Goal: Task Accomplishment & Management: Use online tool/utility

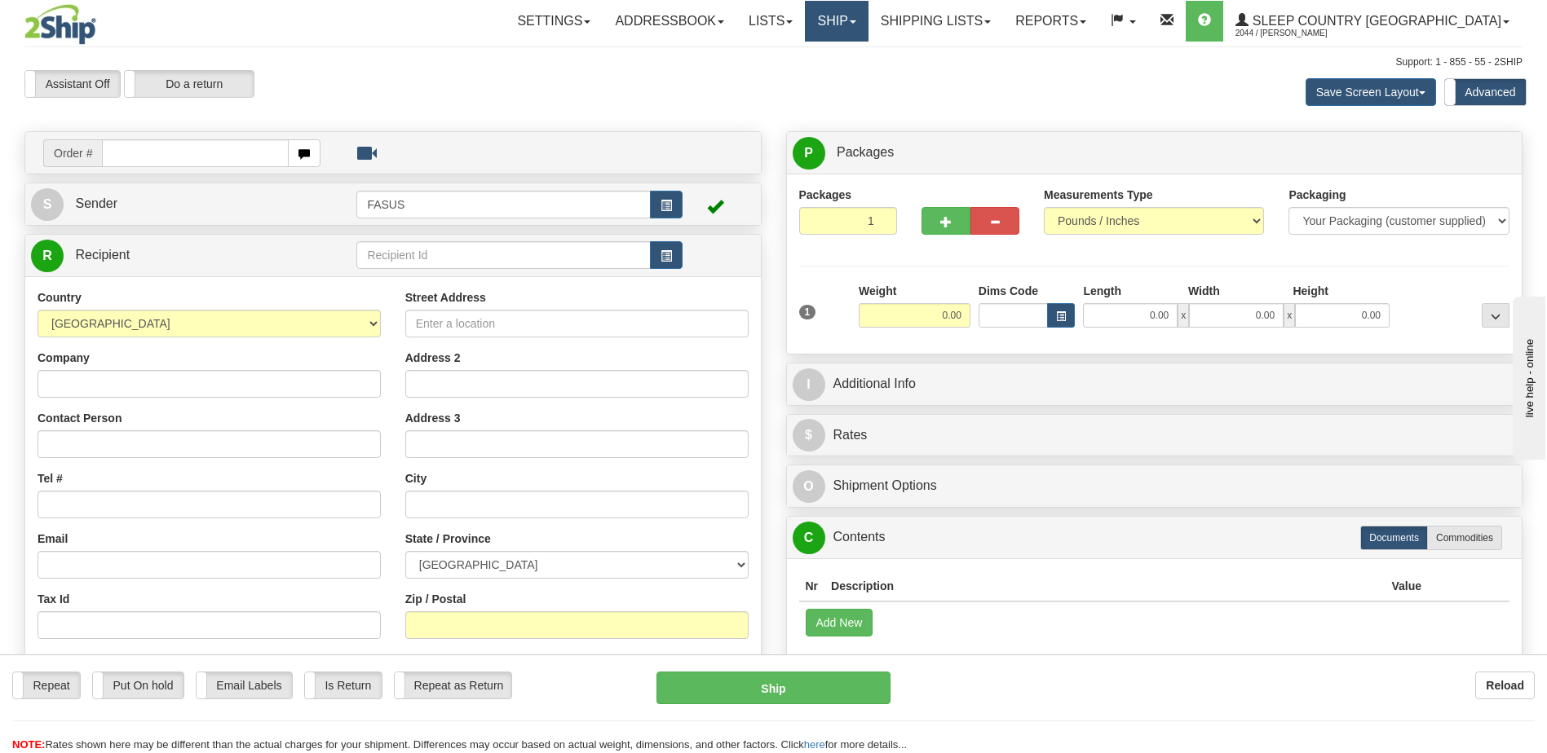
click at [867, 21] on link "Ship" at bounding box center [836, 21] width 63 height 41
click at [851, 81] on span "OnHold / Order Queue" at bounding box center [793, 78] width 115 height 13
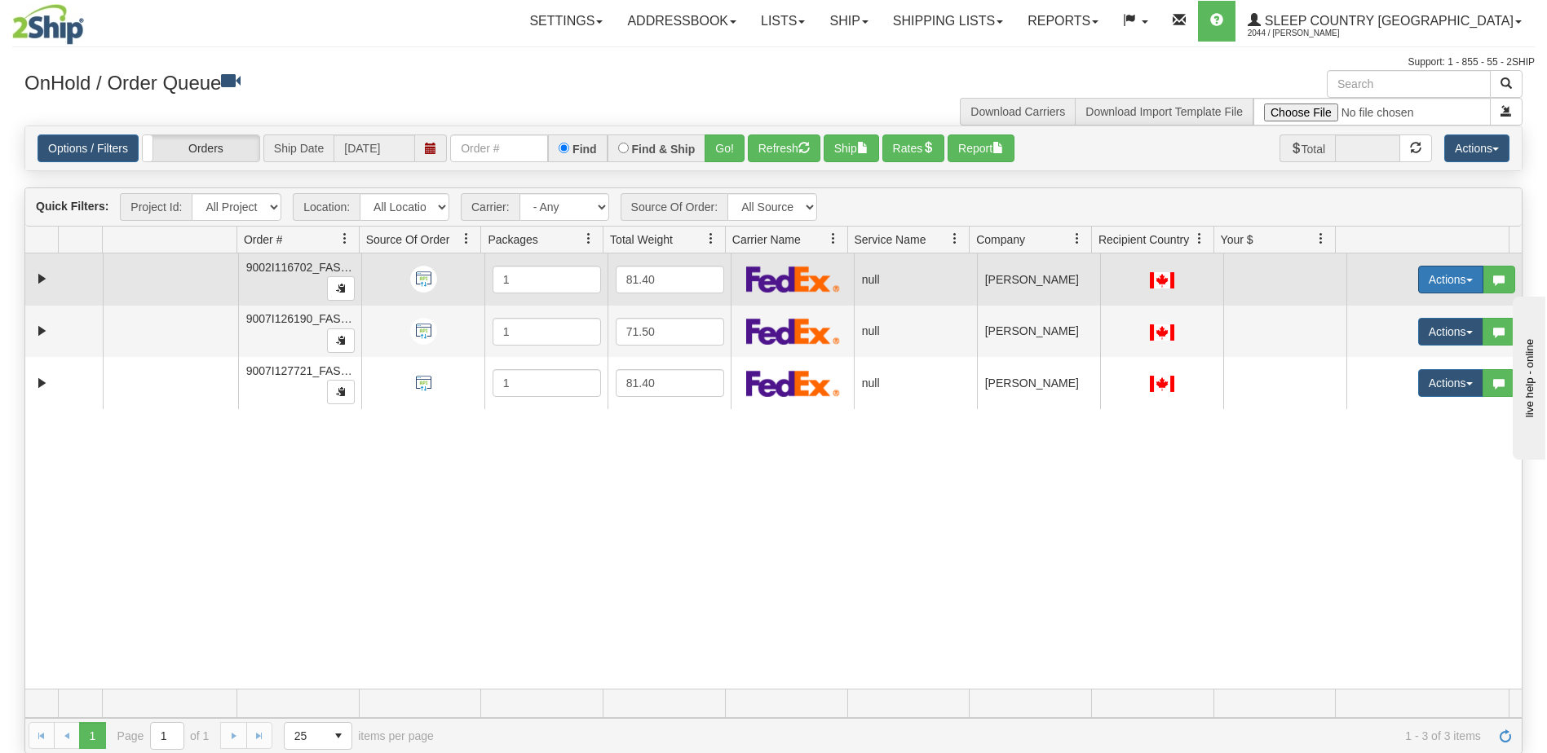
click at [1432, 278] on button "Actions" at bounding box center [1450, 280] width 65 height 28
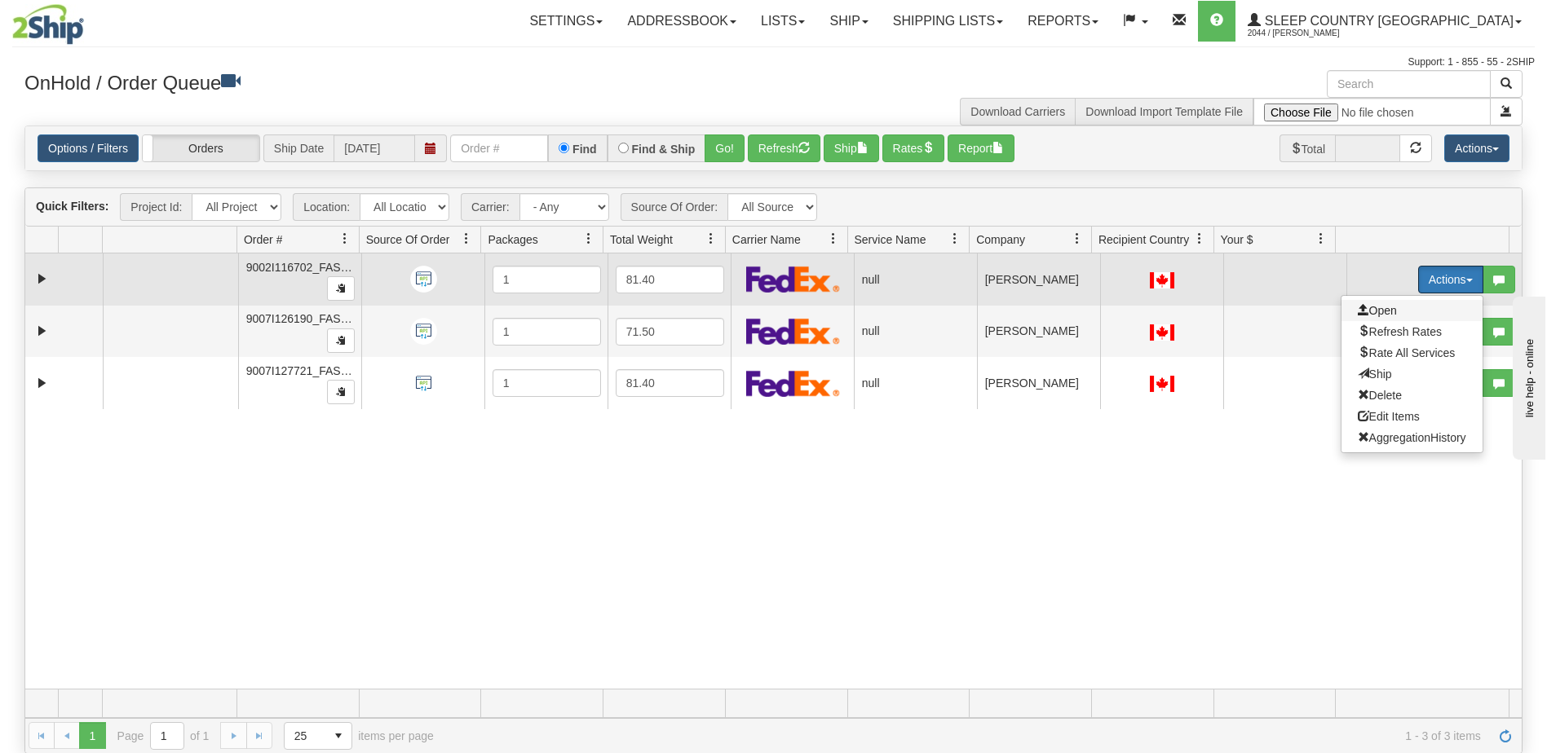
click at [1379, 307] on span "Open" at bounding box center [1376, 310] width 39 height 13
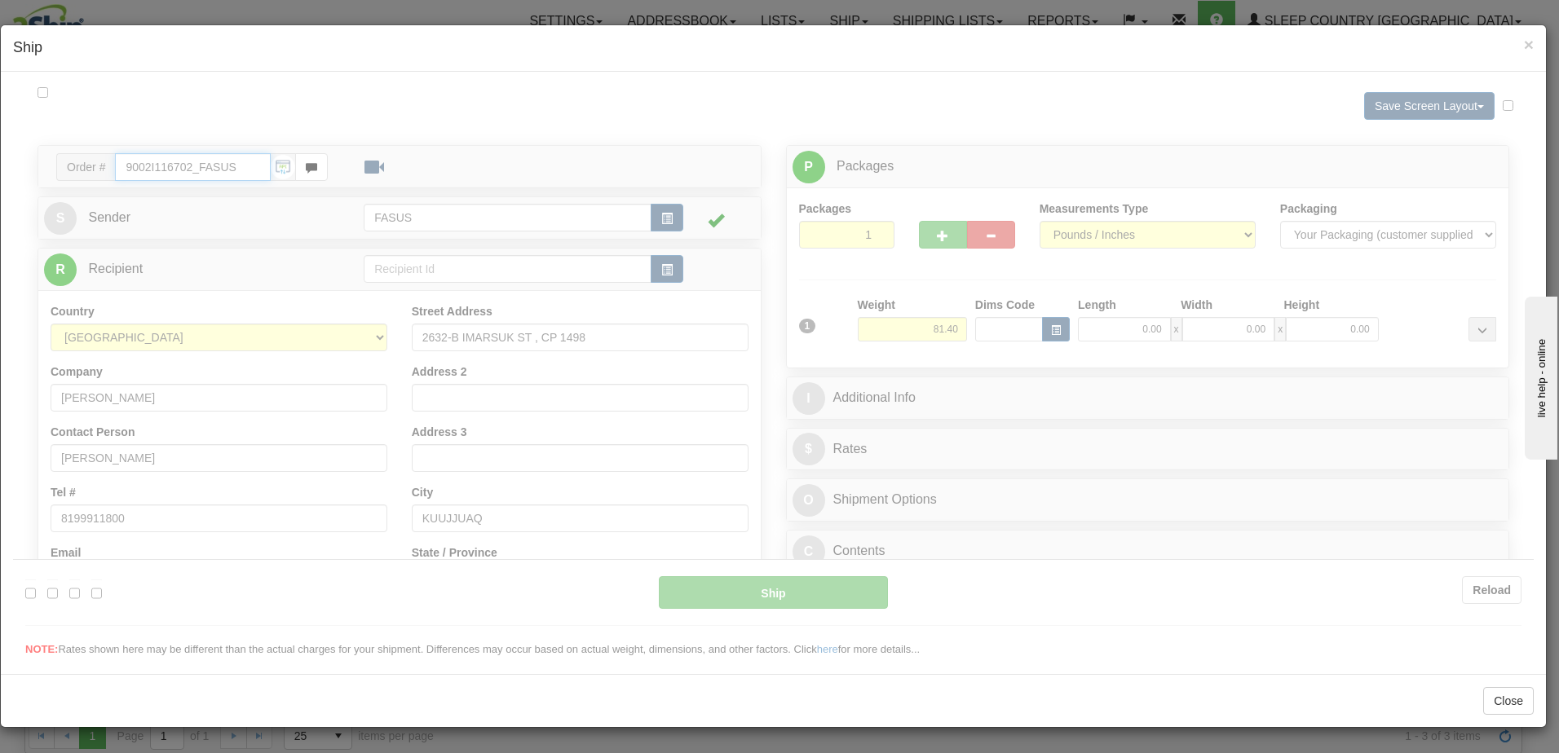
type input "07:02"
type input "16:00"
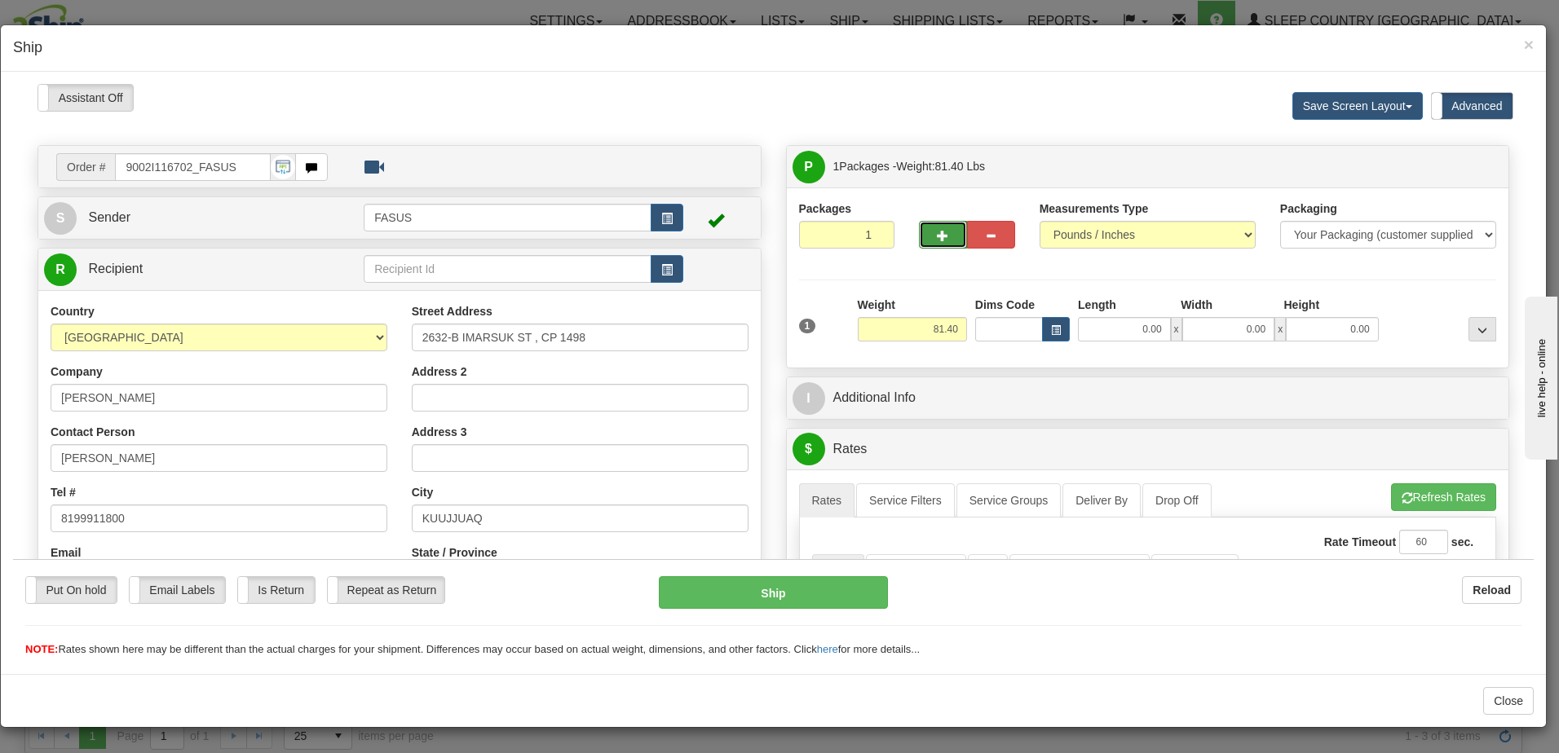
click at [937, 235] on span "button" at bounding box center [942, 235] width 11 height 11
type input "2"
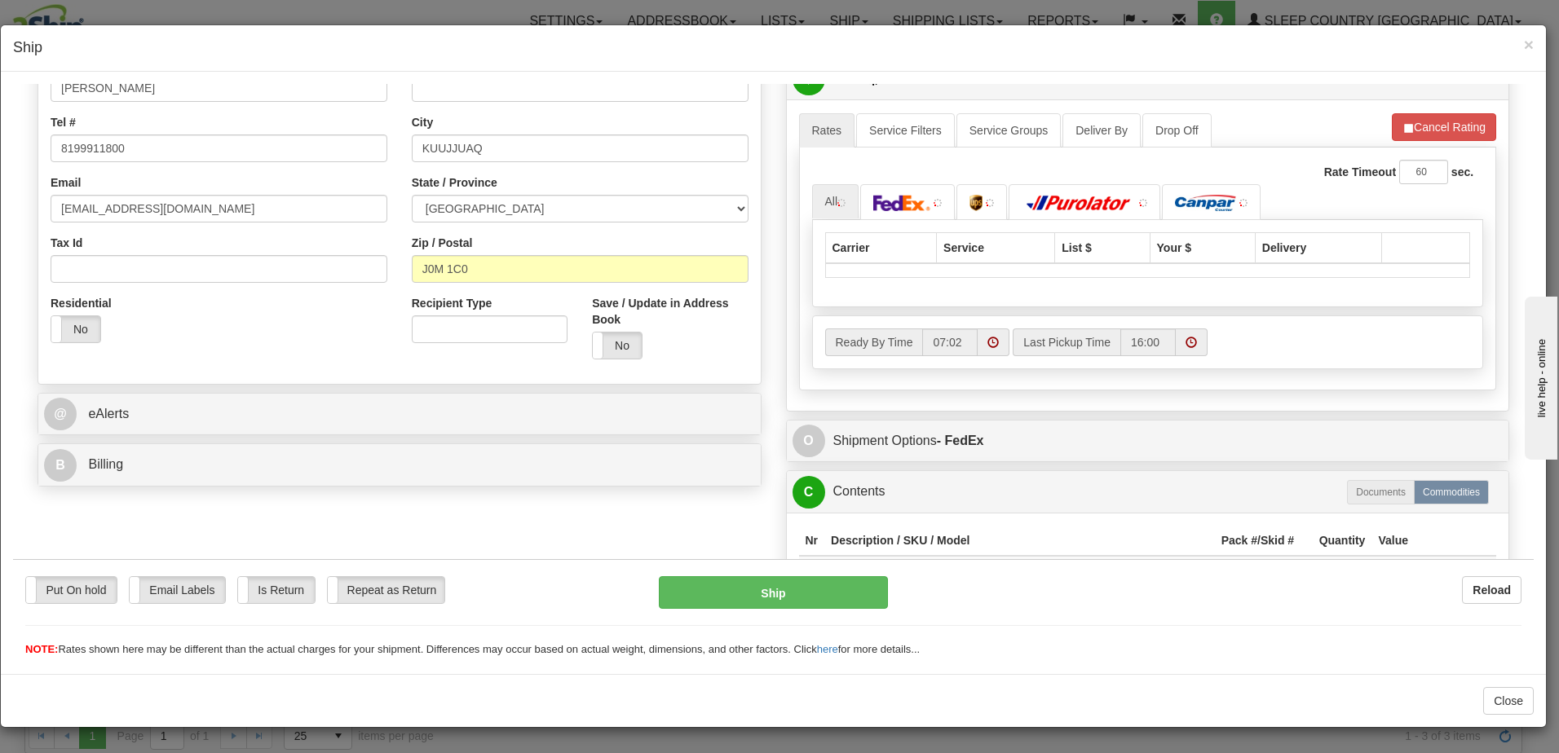
scroll to position [408, 0]
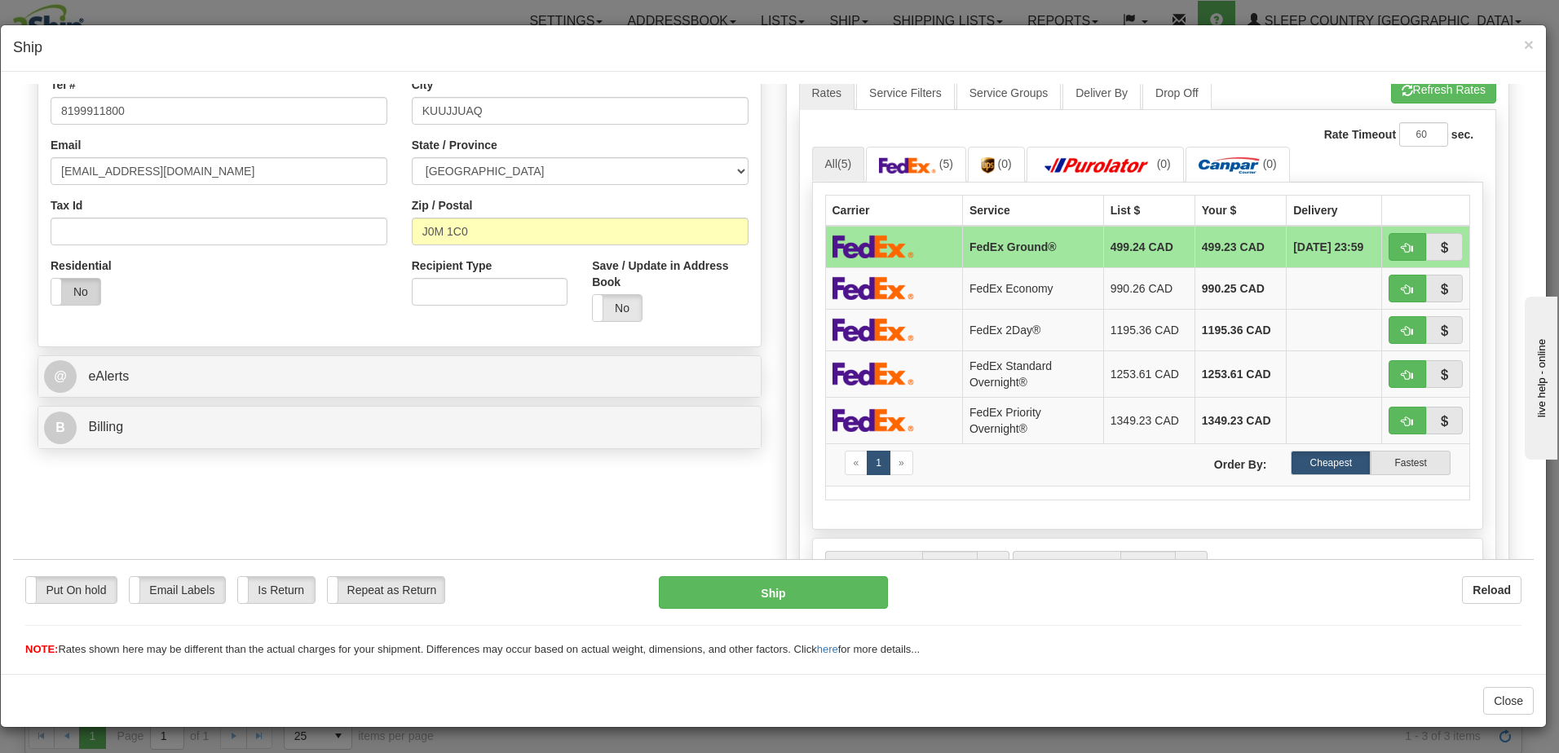
click at [73, 289] on label "No" at bounding box center [75, 291] width 49 height 26
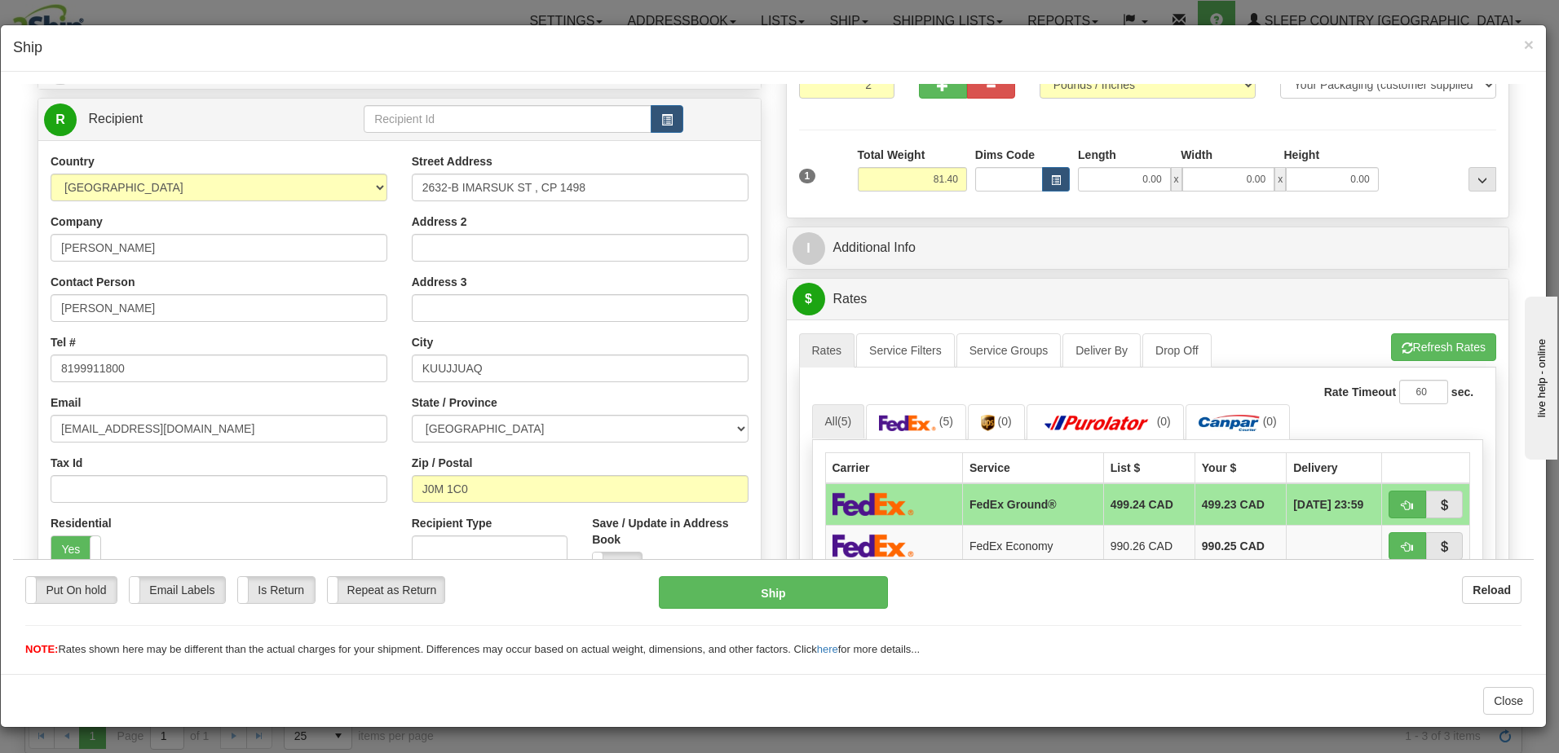
scroll to position [163, 0]
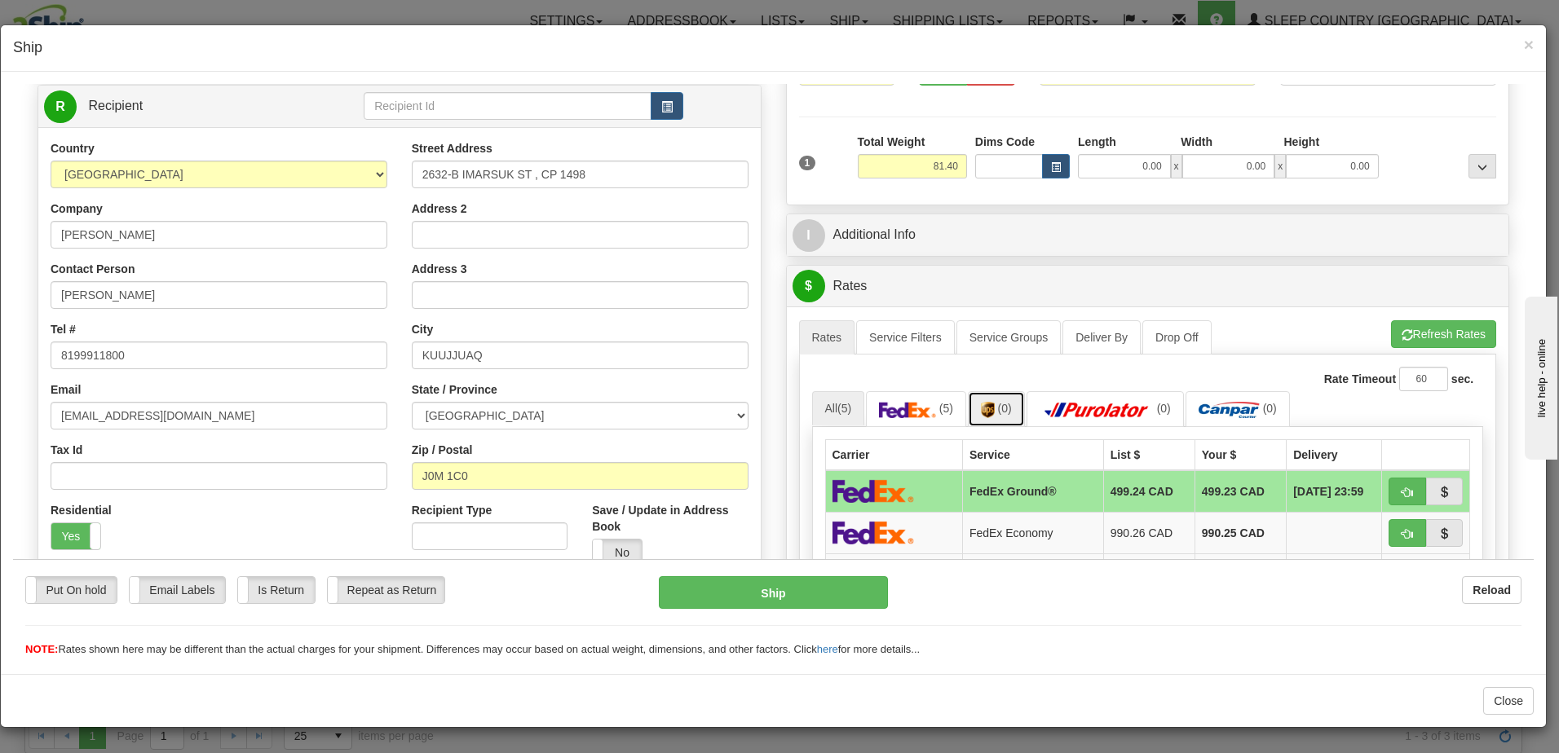
click at [984, 407] on img at bounding box center [988, 409] width 14 height 16
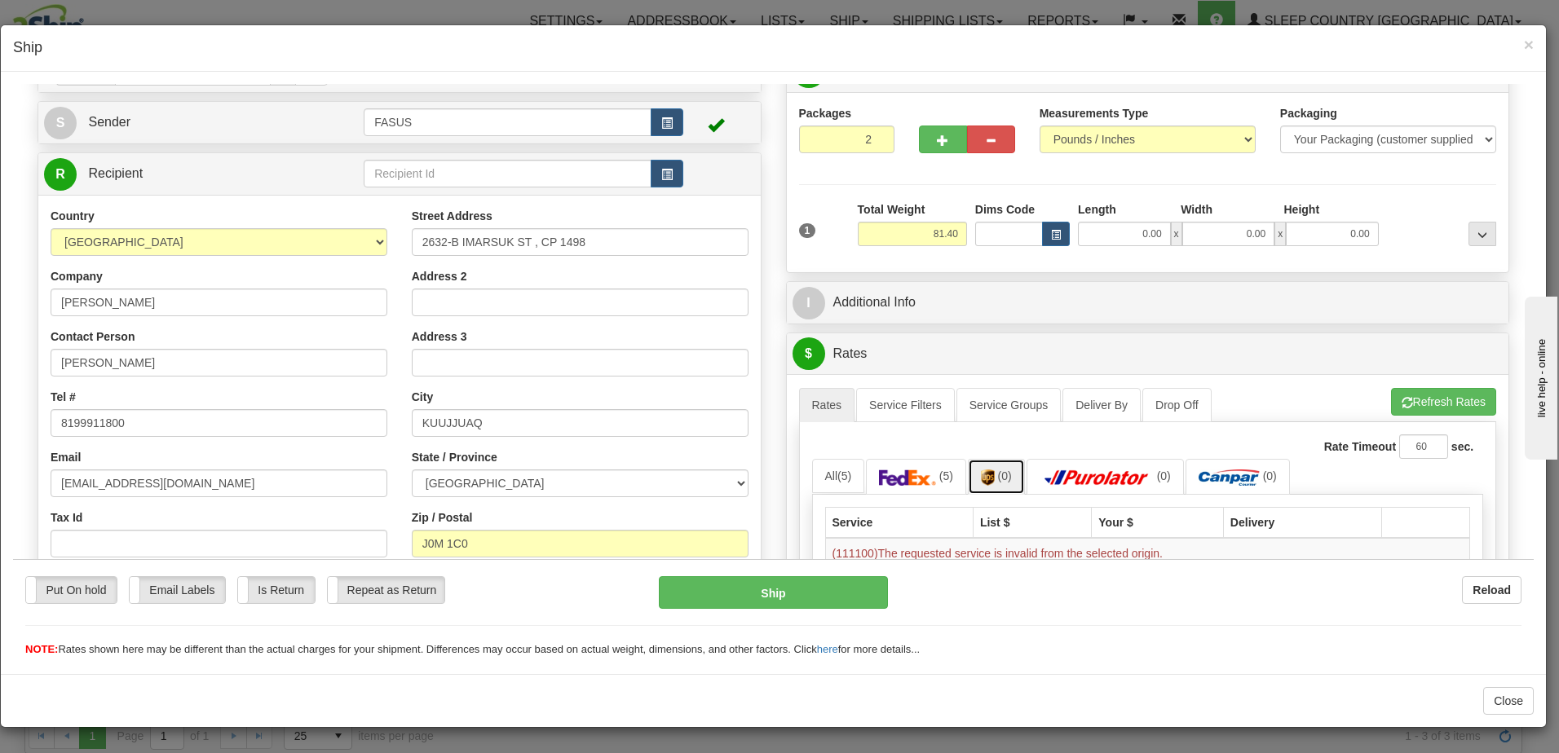
scroll to position [0, 0]
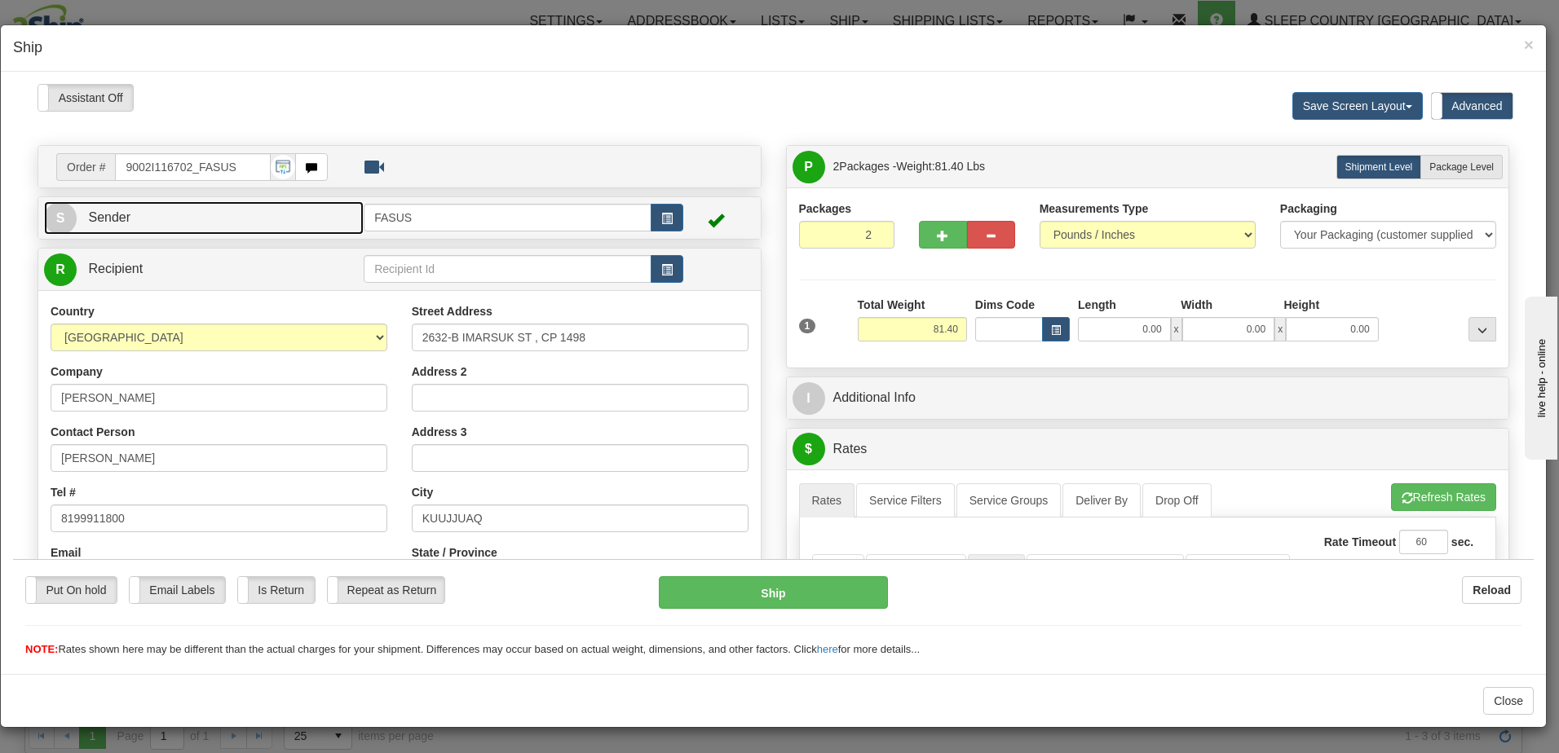
click at [262, 214] on link "S Sender" at bounding box center [204, 217] width 320 height 33
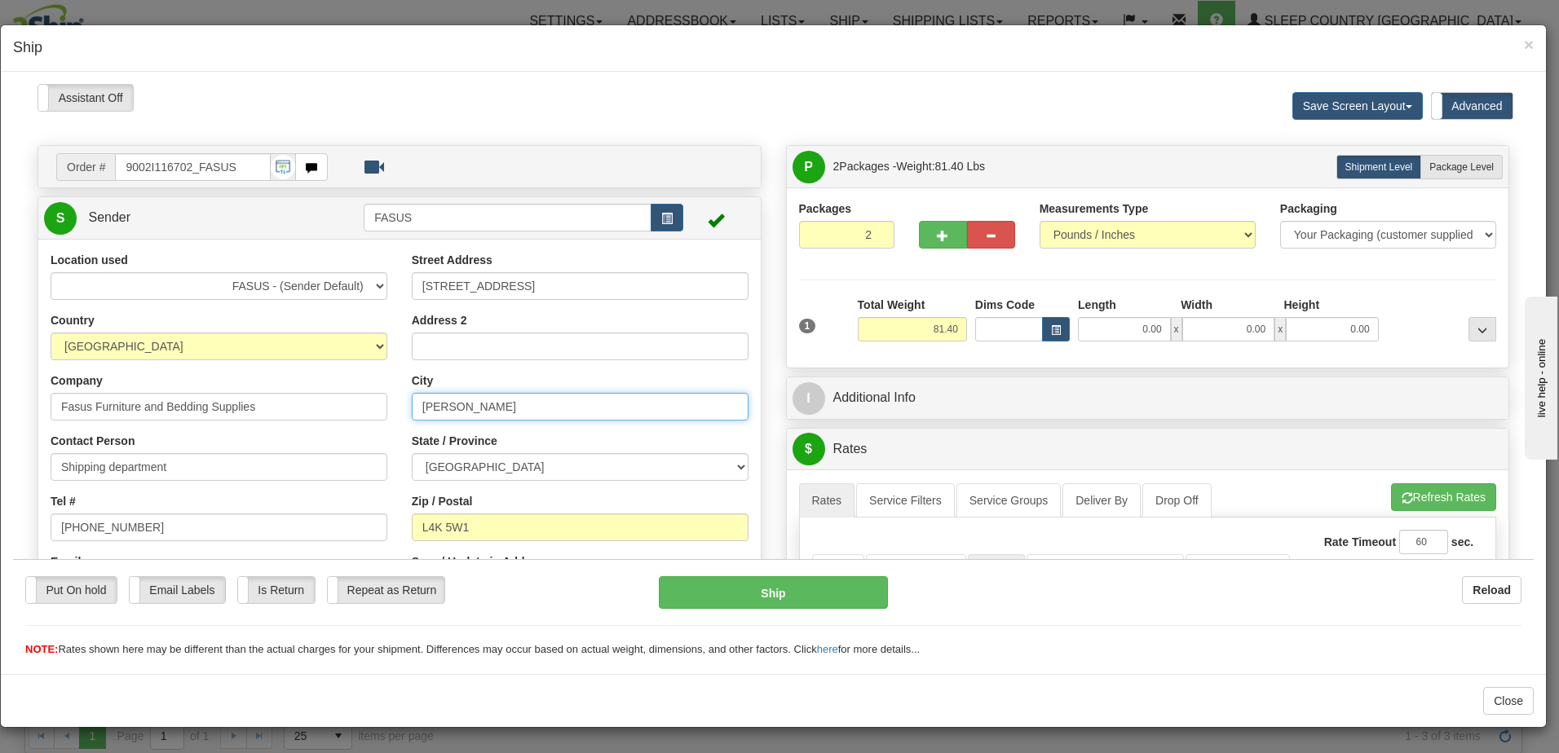
drag, startPoint x: 494, startPoint y: 404, endPoint x: 338, endPoint y: 398, distance: 156.7
click at [338, 396] on div "Location used FASUS - (Sender Default) SINCA - (CA Default) Country [GEOGRAPHIC…" at bounding box center [399, 499] width 722 height 496
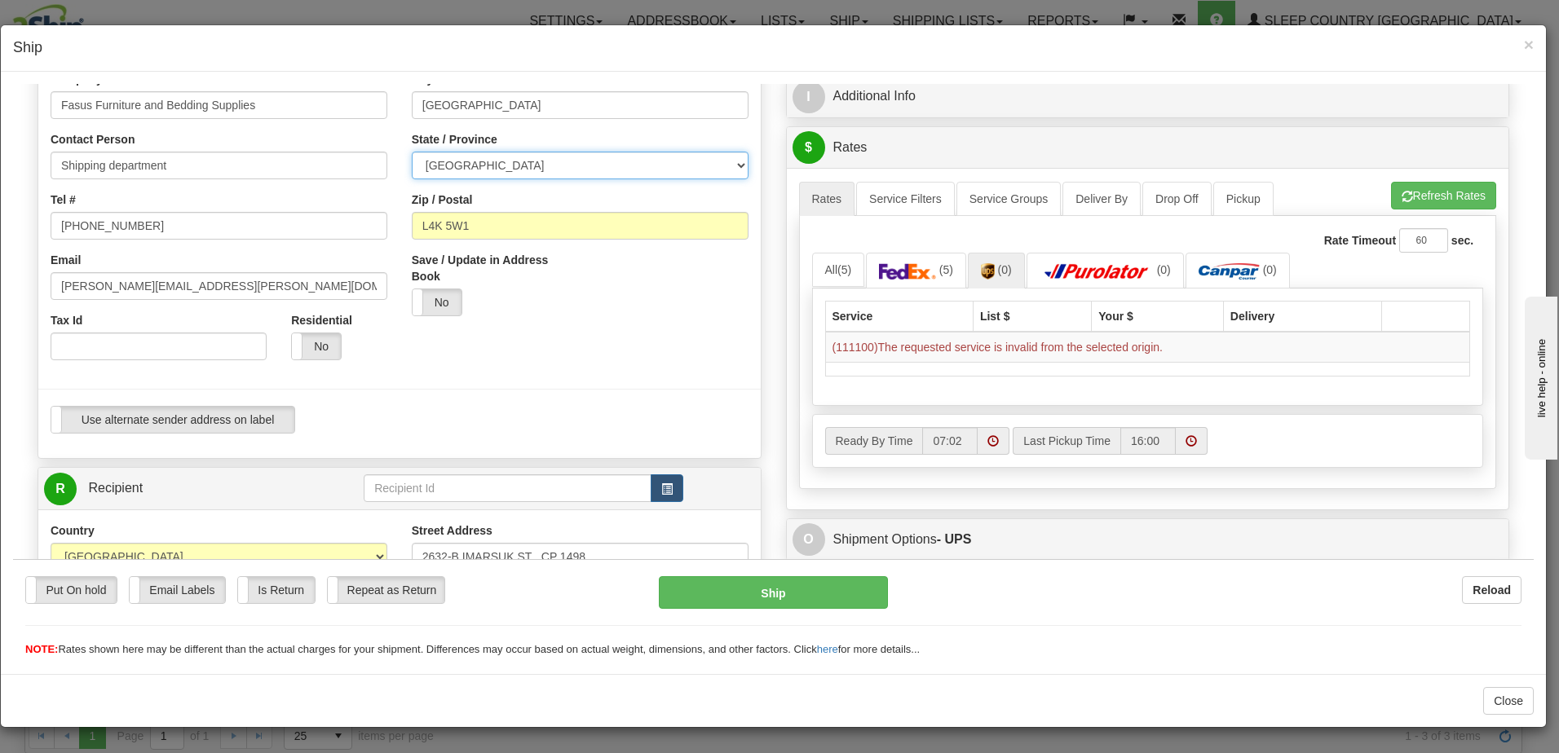
scroll to position [326, 0]
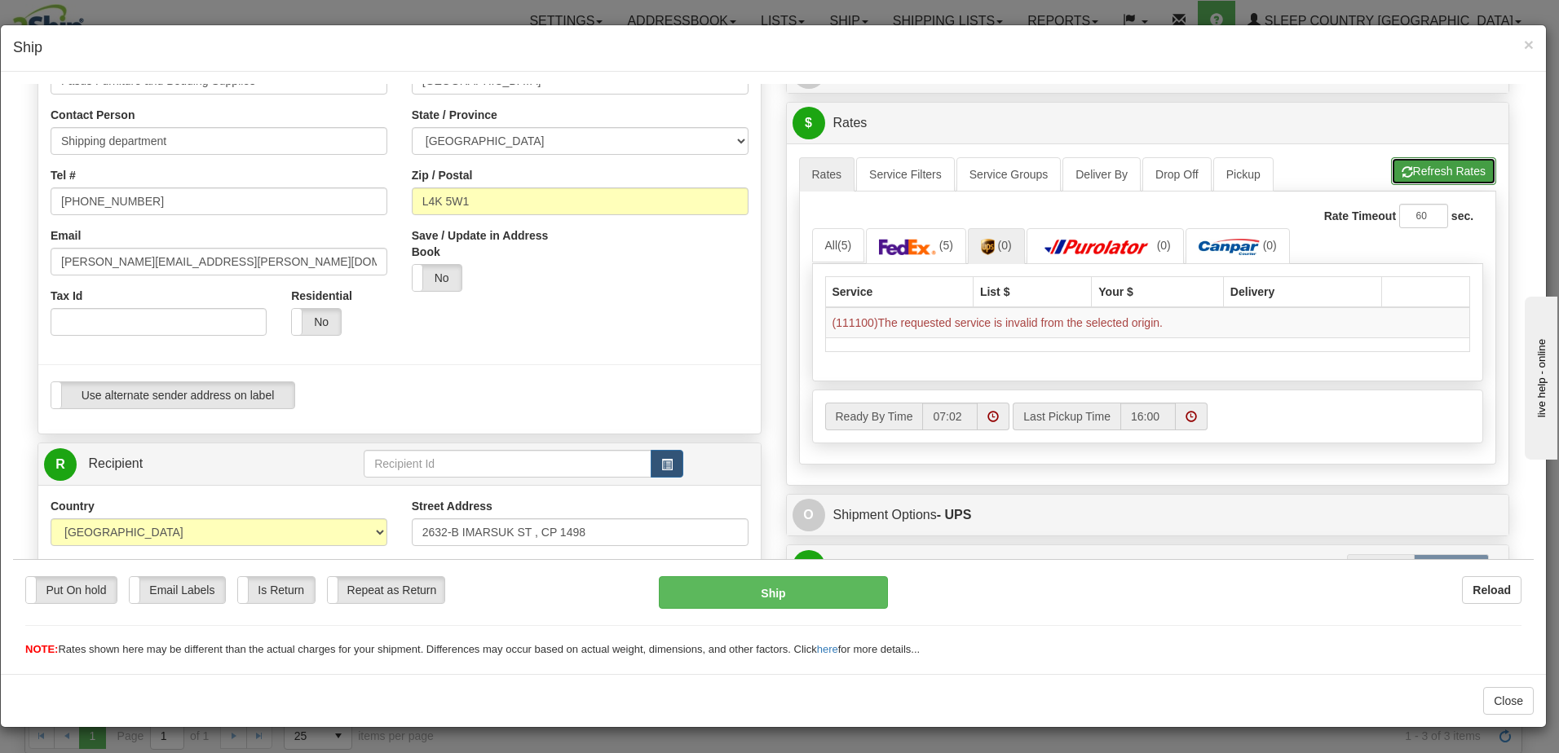
click at [1430, 174] on button "Refresh Rates" at bounding box center [1443, 171] width 105 height 28
click at [935, 240] on link "(5)" at bounding box center [916, 244] width 100 height 35
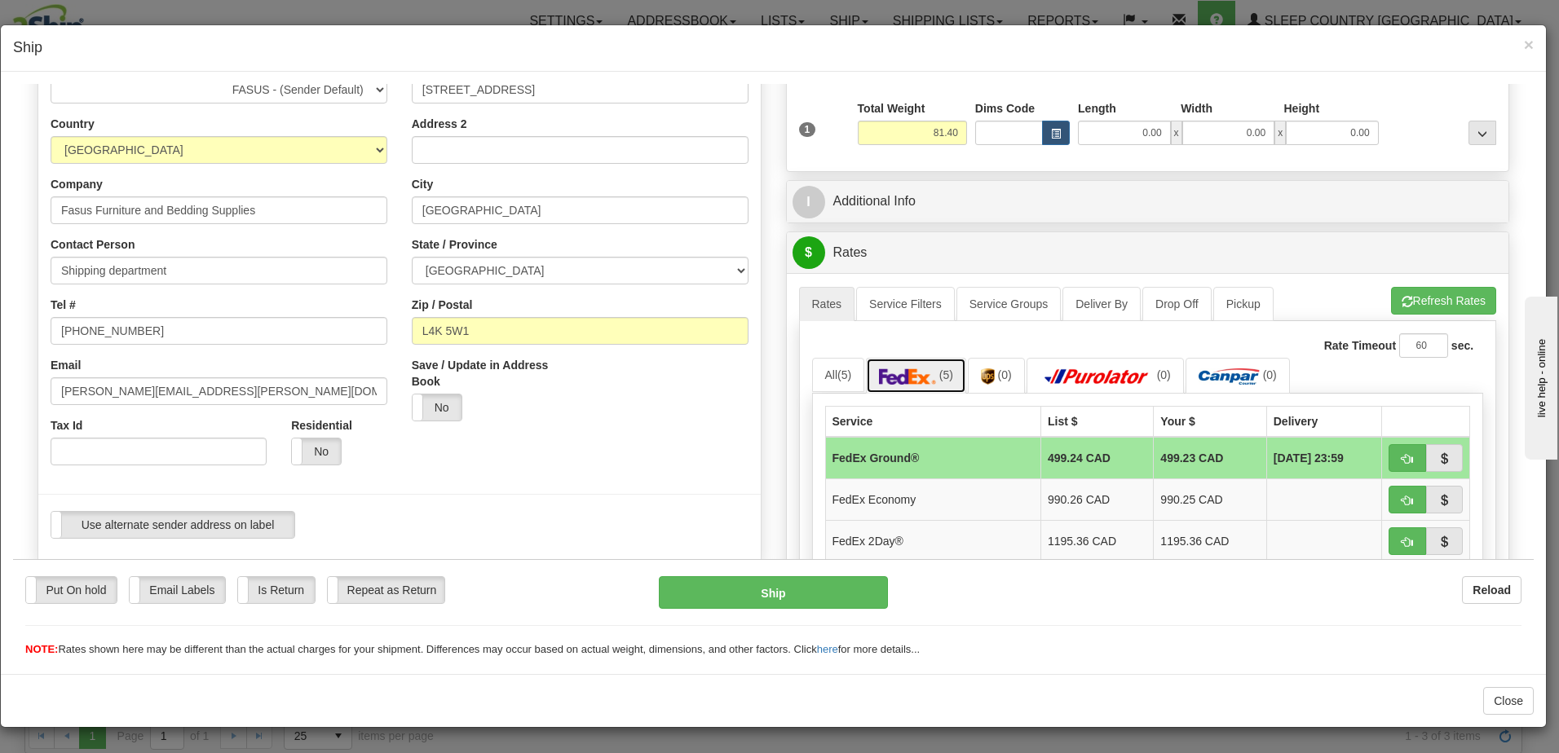
scroll to position [82, 0]
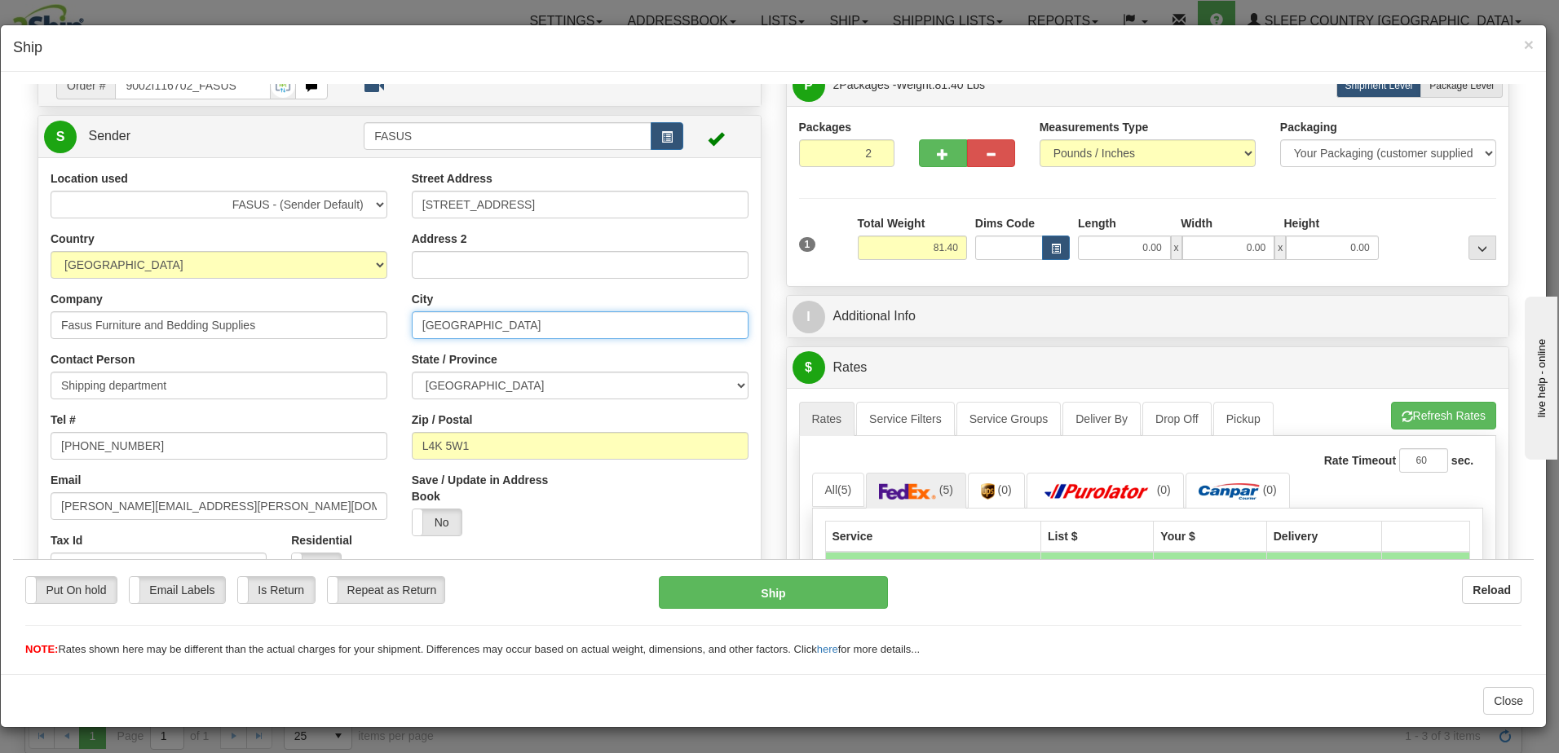
drag, startPoint x: 501, startPoint y: 330, endPoint x: 391, endPoint y: 323, distance: 110.3
click at [391, 323] on div "Location used FASUS - (Sender Default) SINCA - (CA Default) Country [GEOGRAPHIC…" at bounding box center [399, 418] width 722 height 496
type input "C"
type input "[PERSON_NAME]"
click at [1421, 416] on button "Refresh Rates" at bounding box center [1443, 415] width 105 height 28
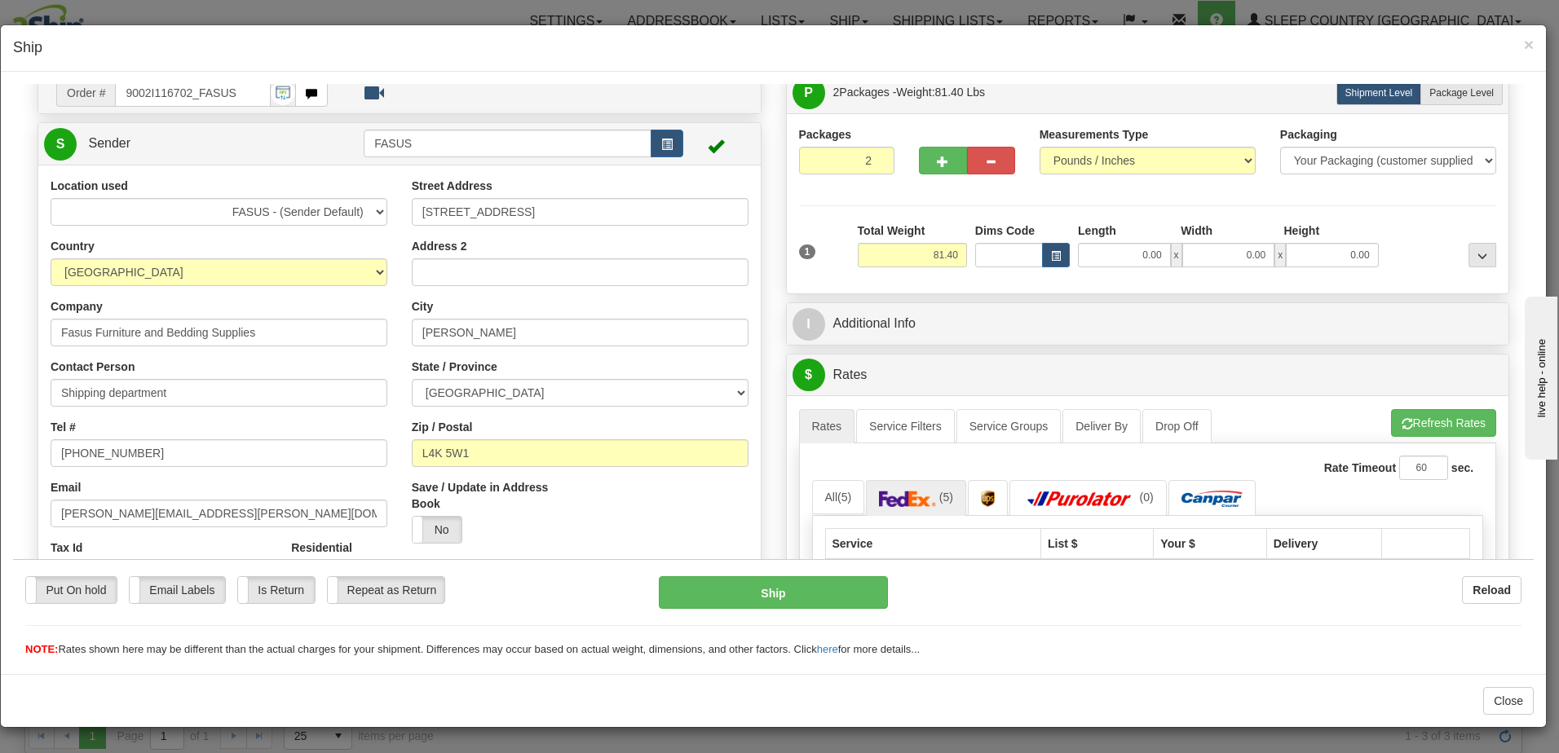
scroll to position [163, 0]
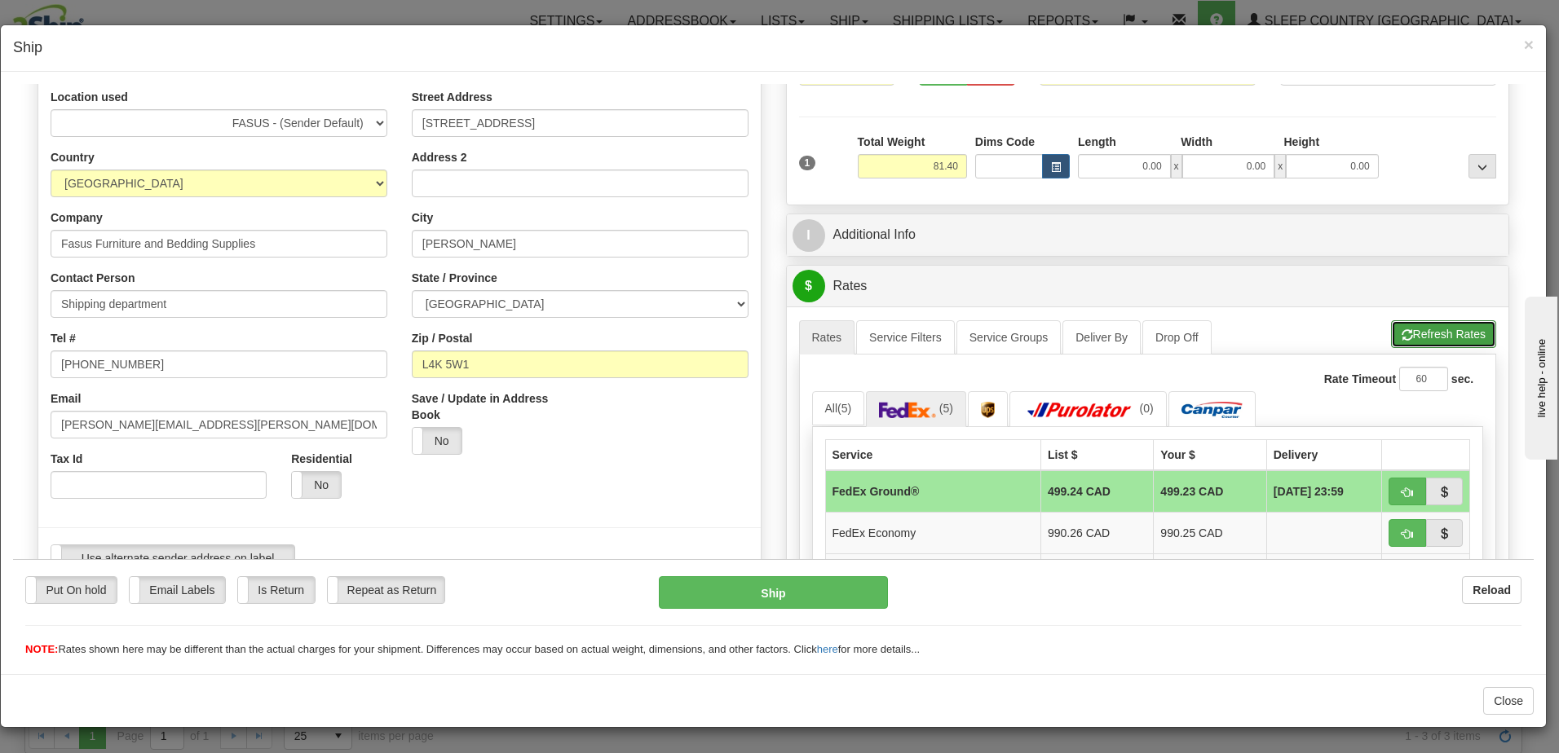
click at [1443, 329] on button "Refresh Rates" at bounding box center [1443, 334] width 105 height 28
click at [1533, 42] on span "×" at bounding box center [1529, 44] width 10 height 19
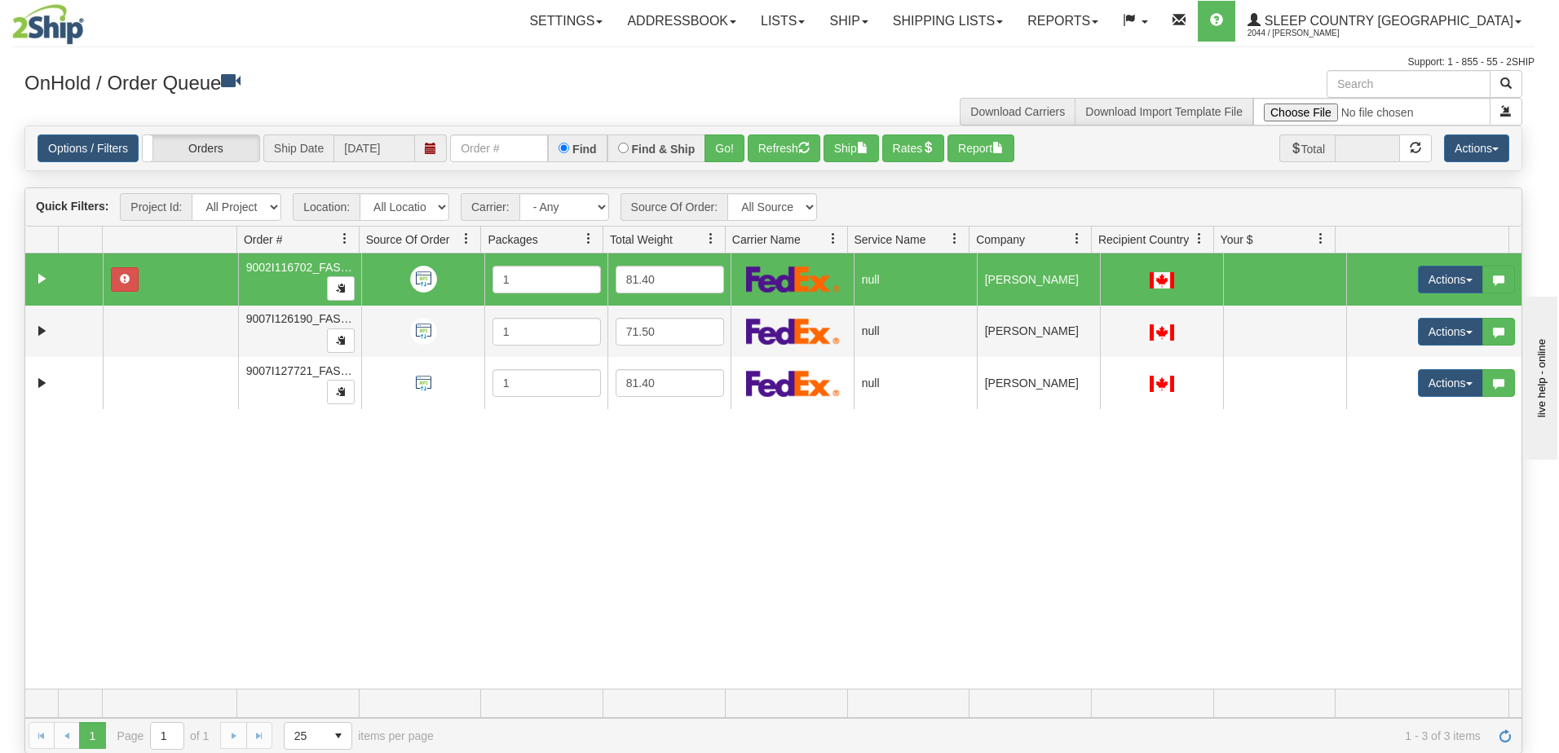
scroll to position [0, 0]
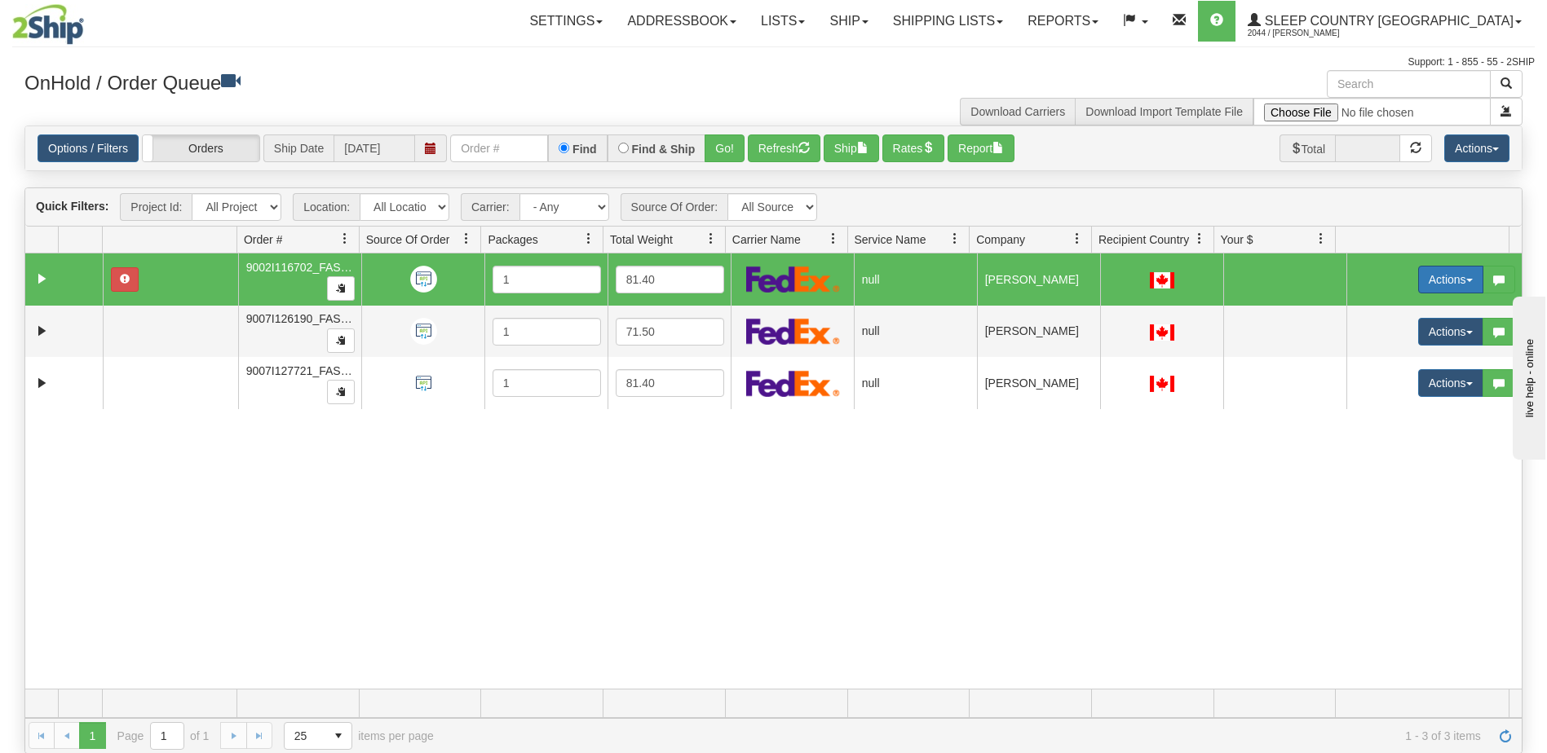
click at [1431, 278] on button "Actions" at bounding box center [1450, 280] width 65 height 28
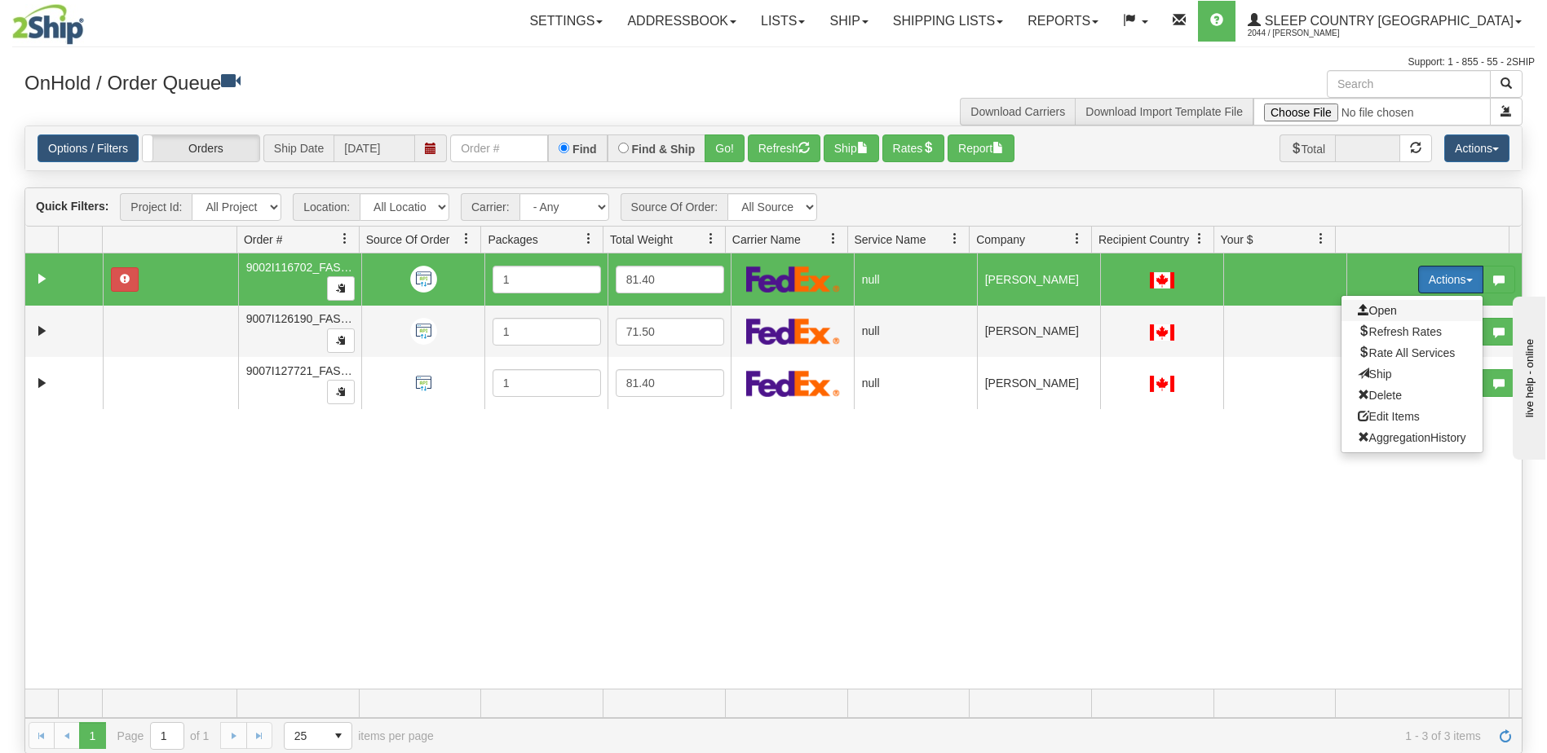
click at [1363, 310] on span "Open" at bounding box center [1376, 310] width 39 height 13
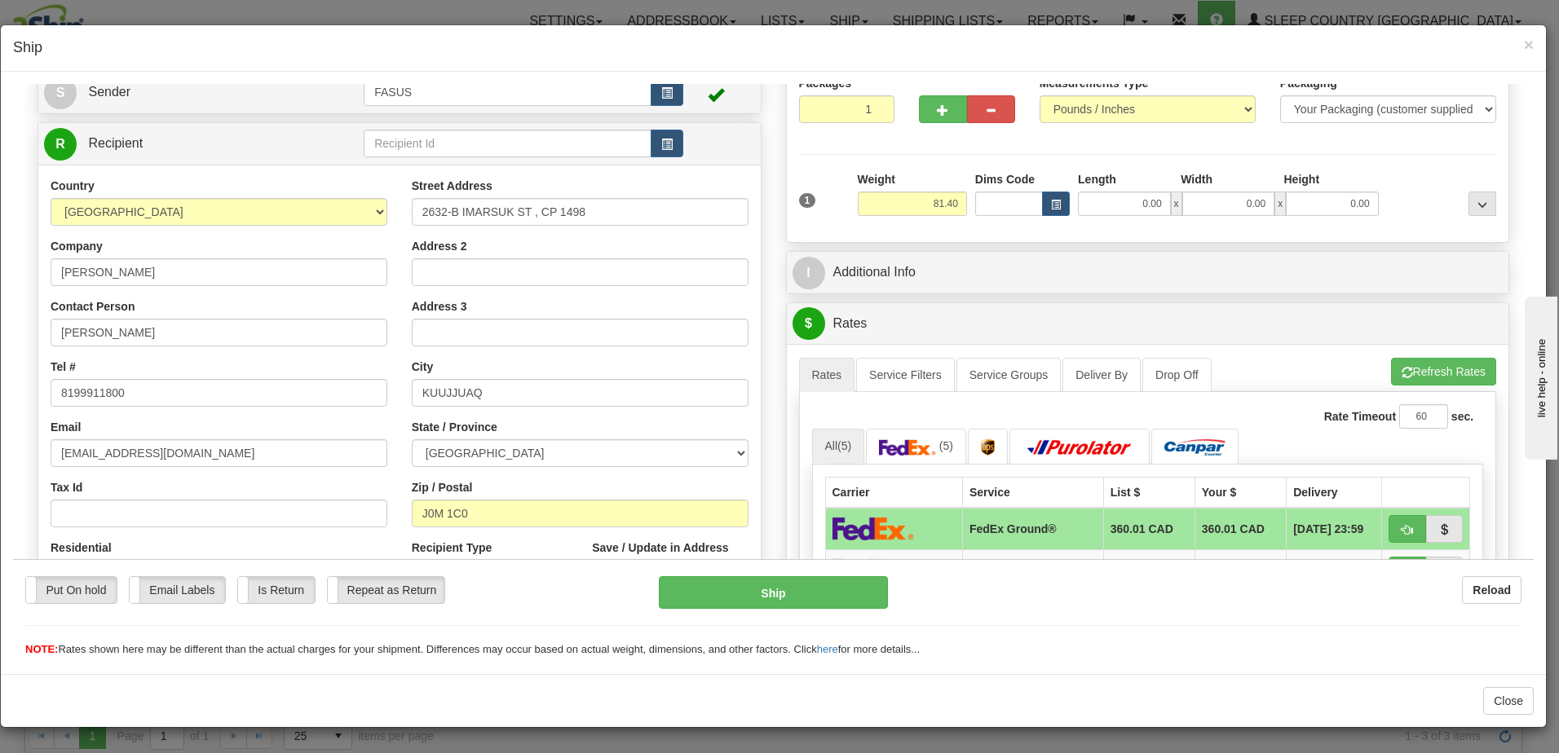
scroll to position [163, 0]
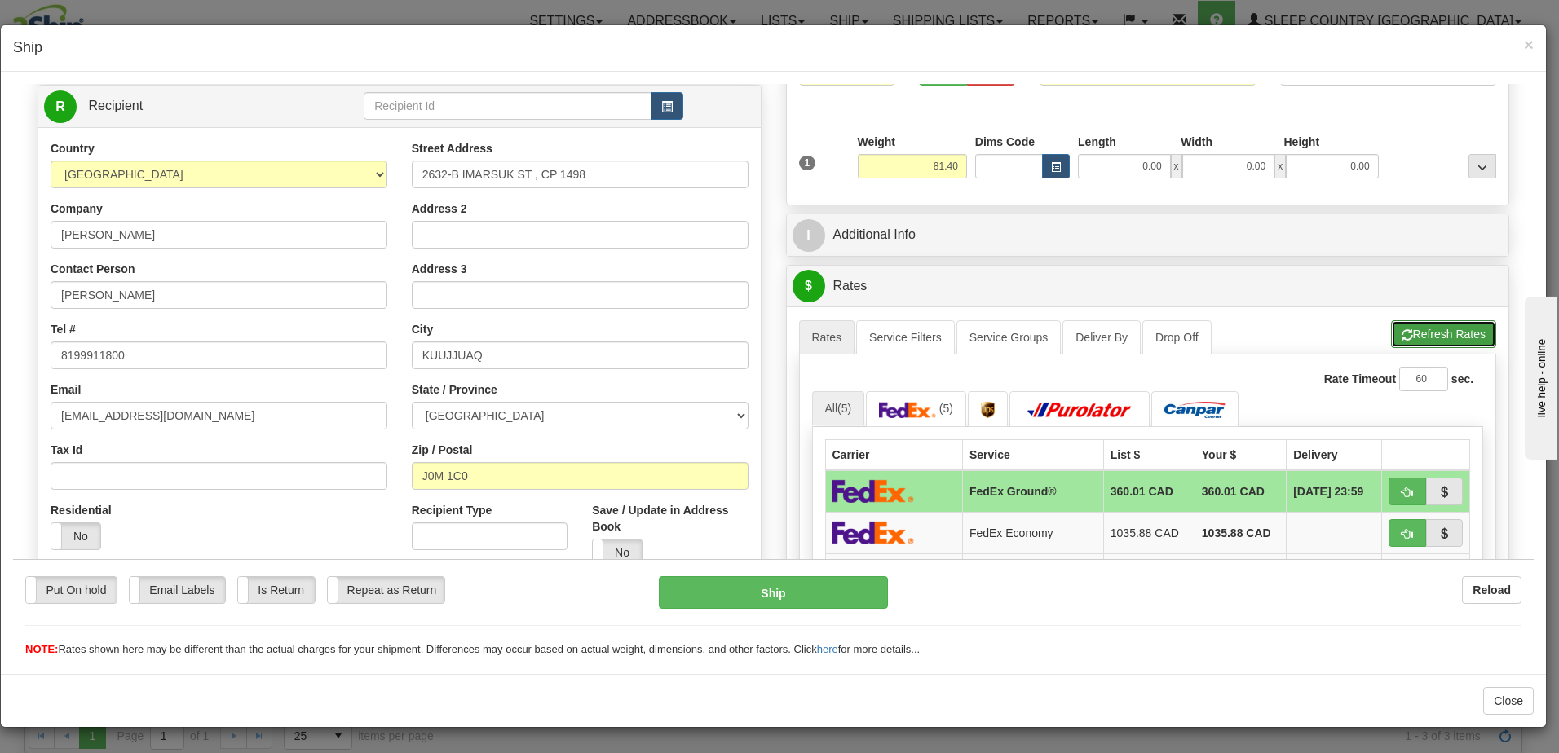
click at [1404, 325] on button "Refresh Rates" at bounding box center [1443, 334] width 105 height 28
click at [81, 537] on label "No" at bounding box center [75, 536] width 49 height 26
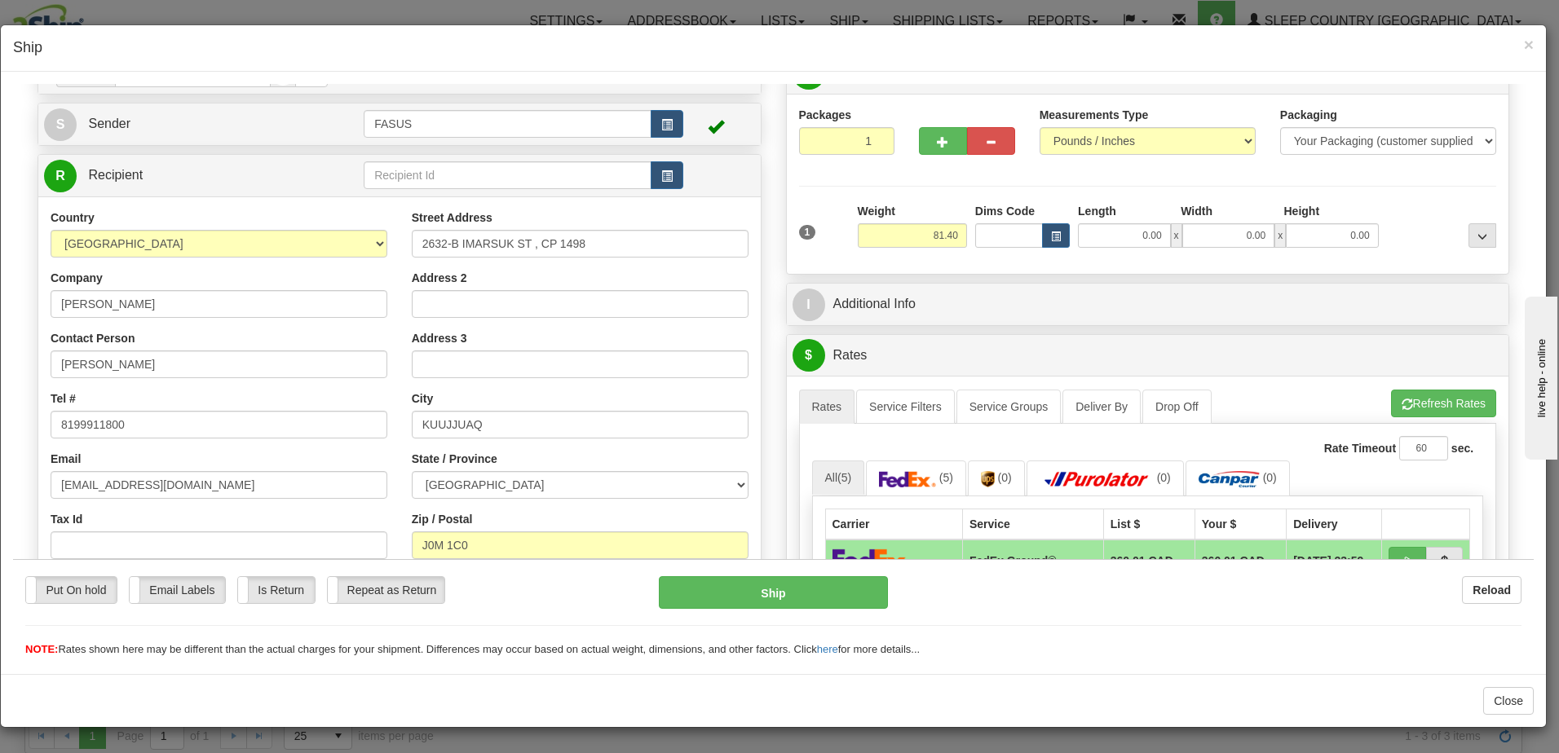
scroll to position [0, 0]
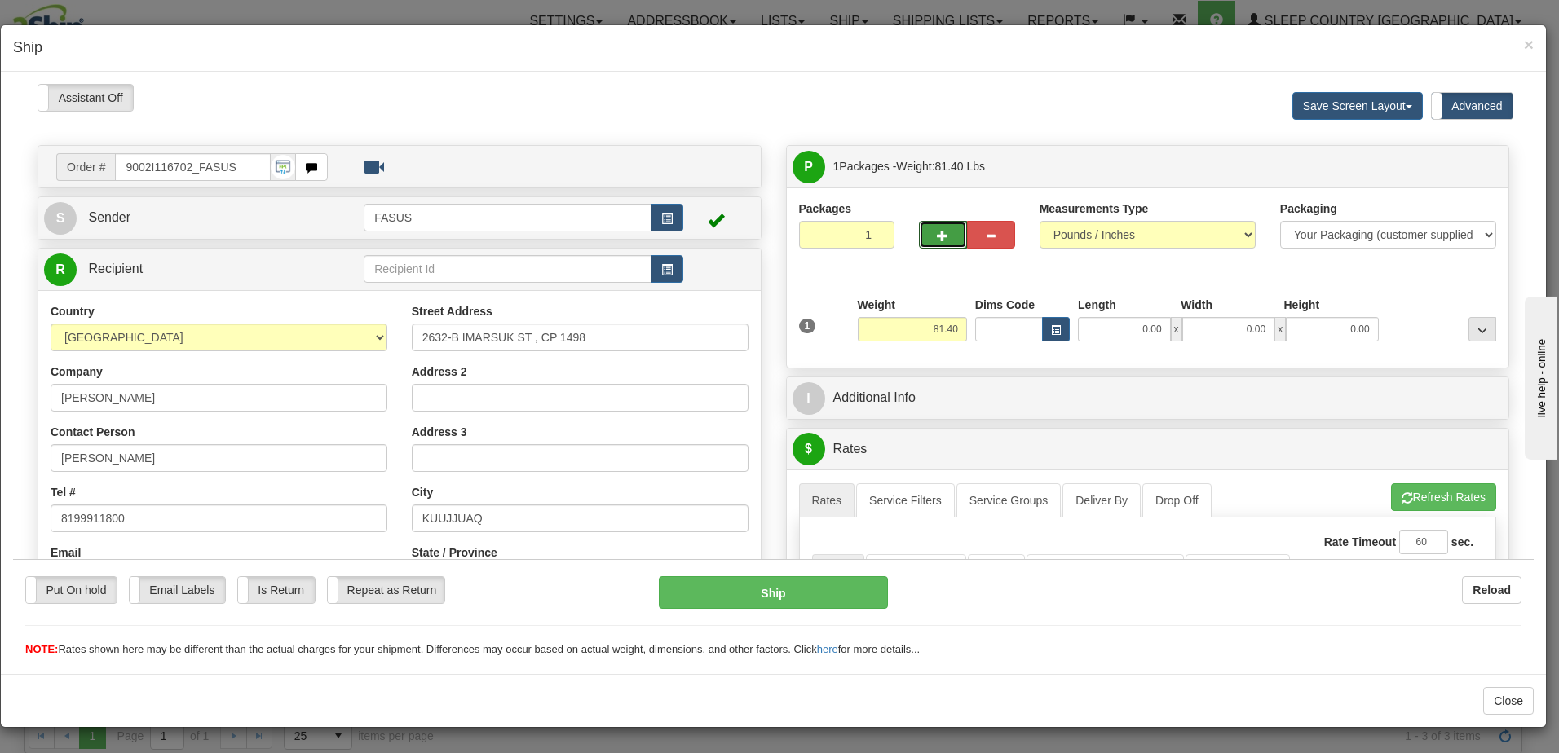
click at [938, 235] on span "button" at bounding box center [942, 235] width 11 height 11
type input "2"
click at [1529, 41] on span "×" at bounding box center [1529, 44] width 10 height 19
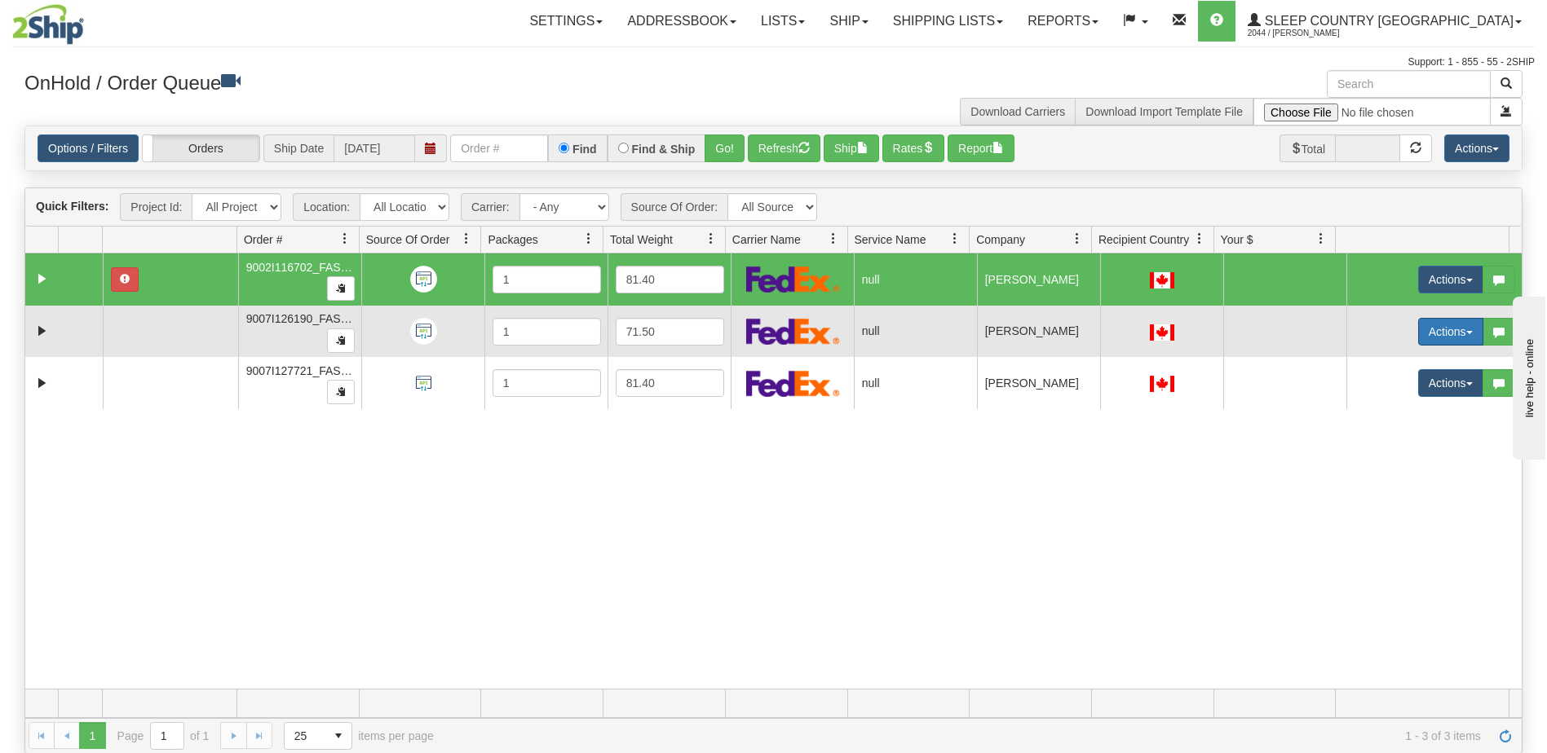
click at [1436, 333] on button "Actions" at bounding box center [1450, 332] width 65 height 28
click at [1382, 361] on span "Open" at bounding box center [1376, 362] width 39 height 13
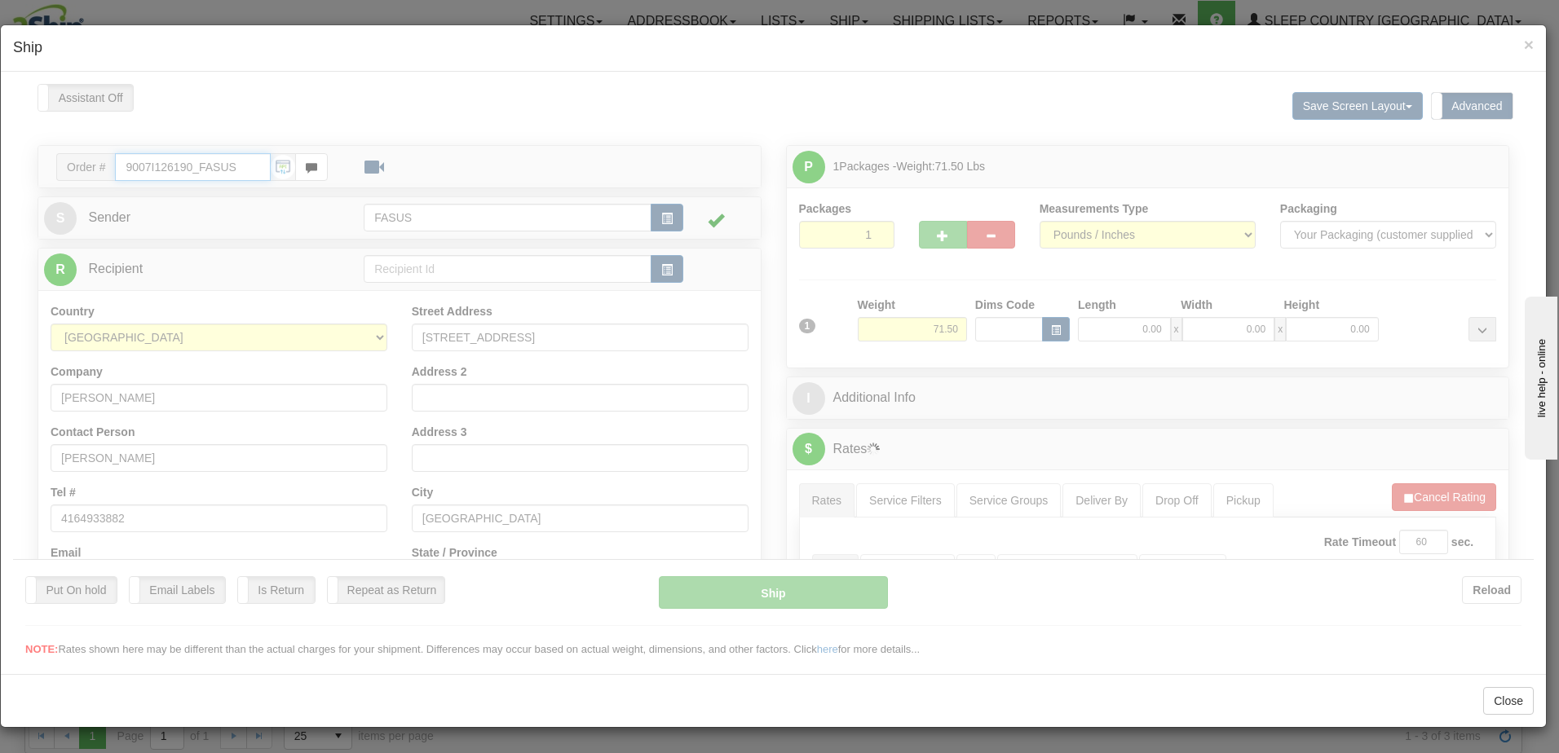
type input "07:05"
type input "16:00"
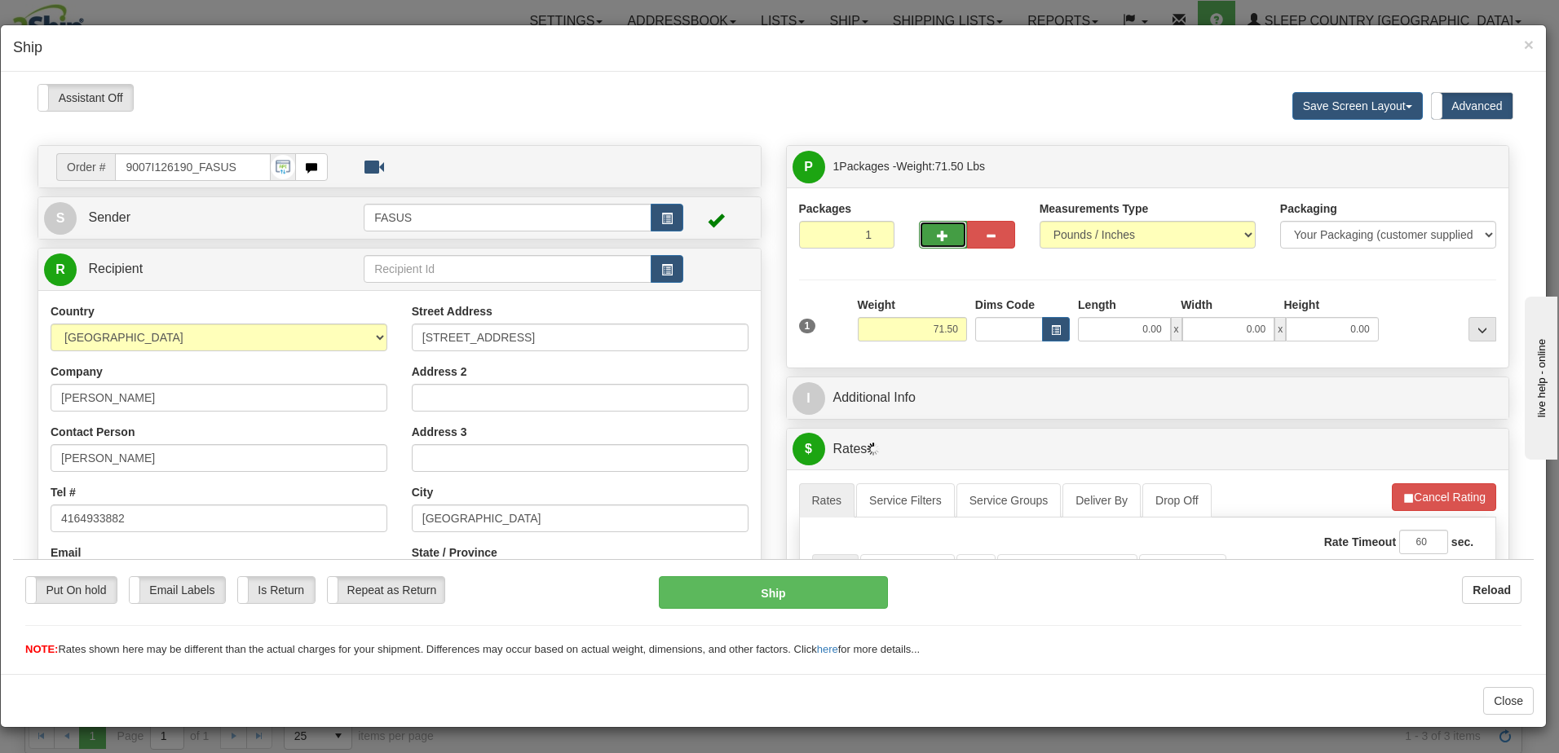
click at [933, 223] on button "button" at bounding box center [943, 234] width 48 height 28
type input "2"
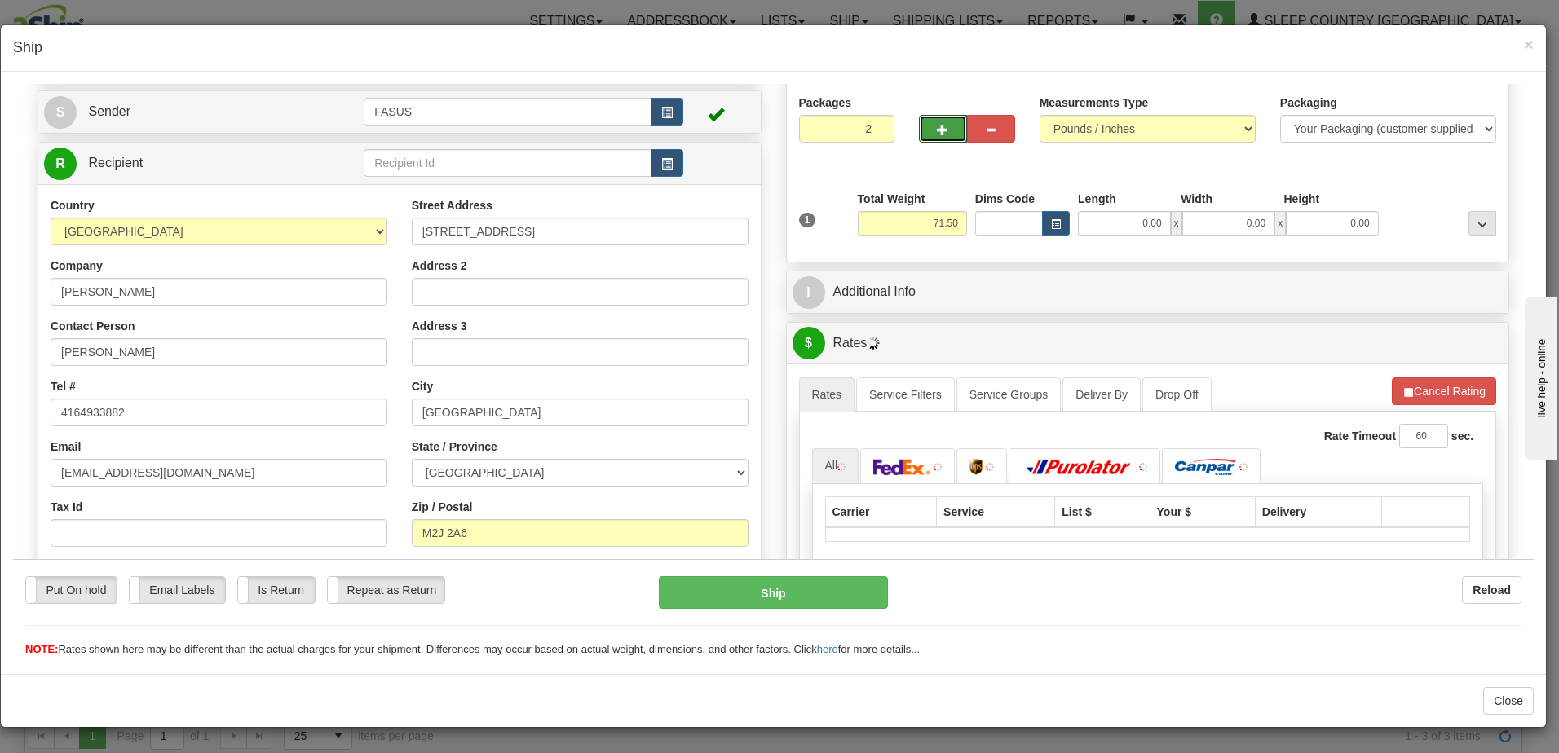
scroll to position [245, 0]
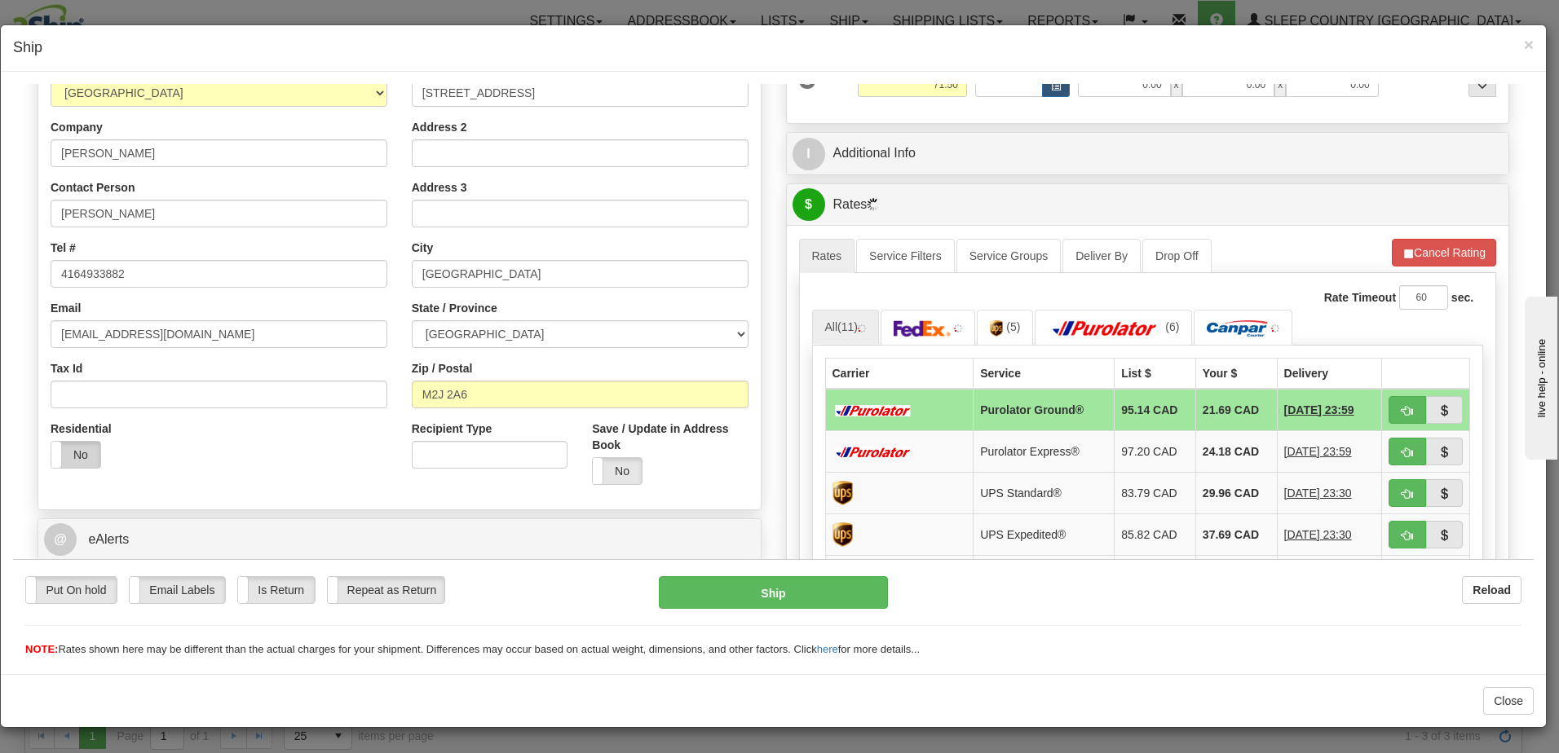
click at [66, 450] on label "No" at bounding box center [75, 454] width 49 height 26
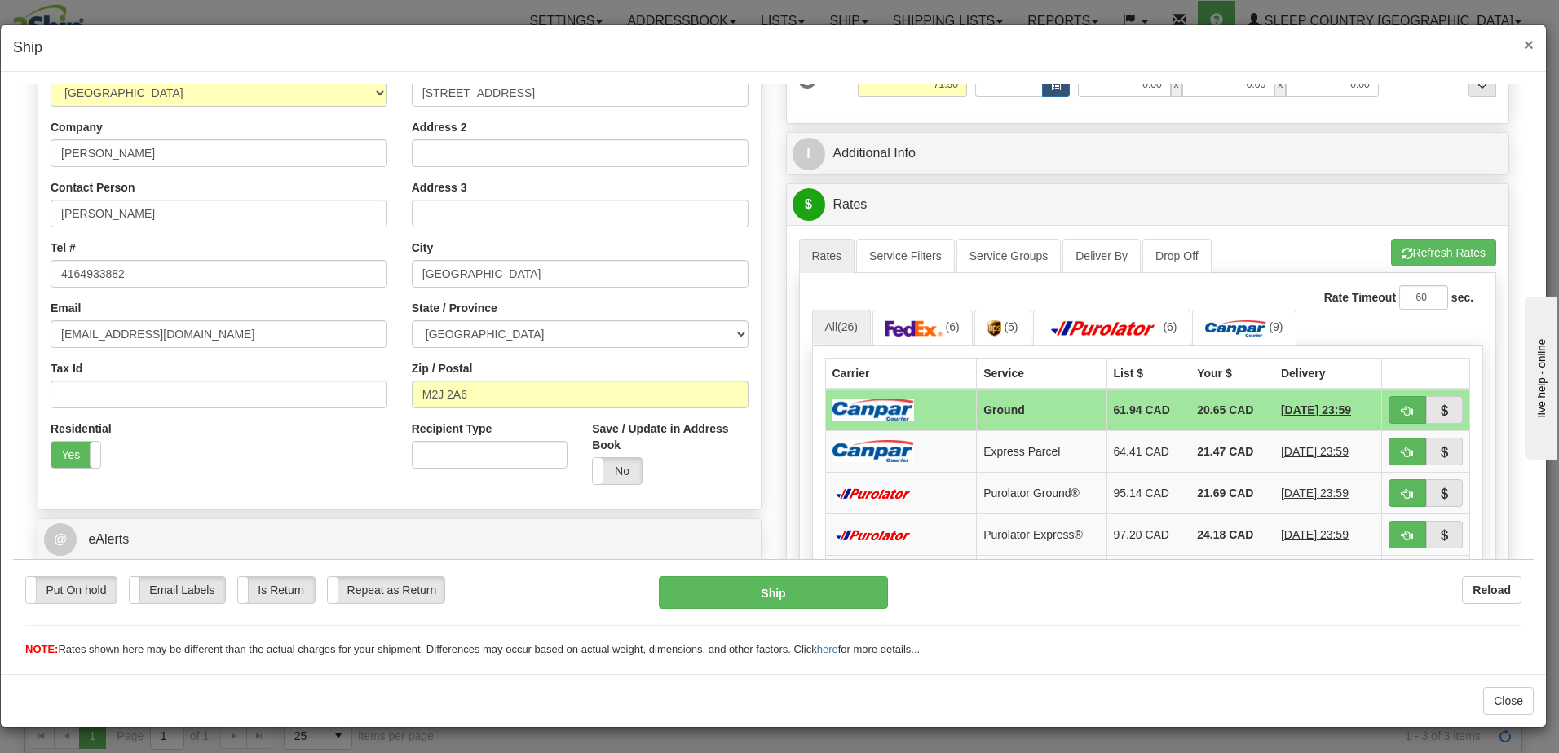
click at [1528, 43] on span "×" at bounding box center [1529, 44] width 10 height 19
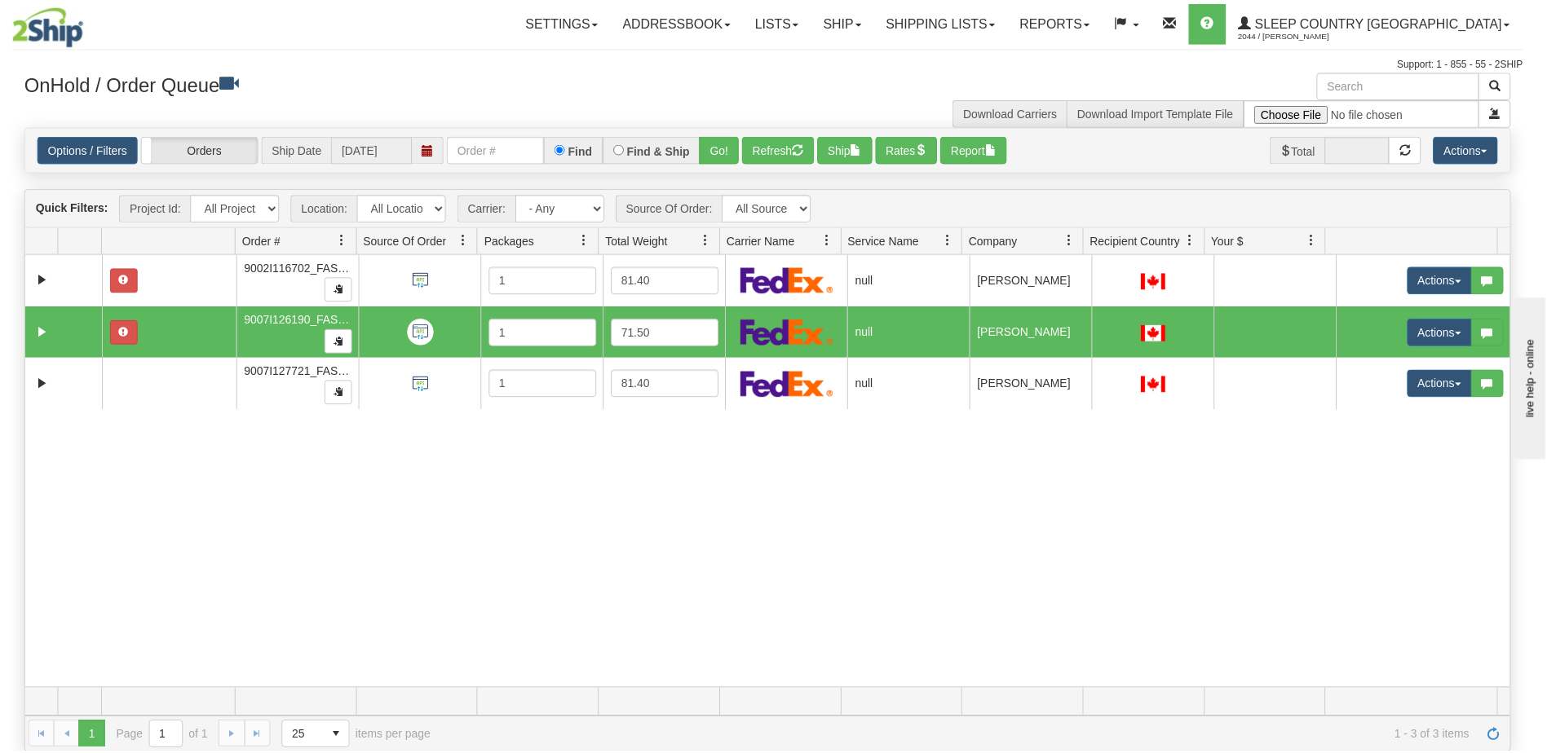
scroll to position [0, 0]
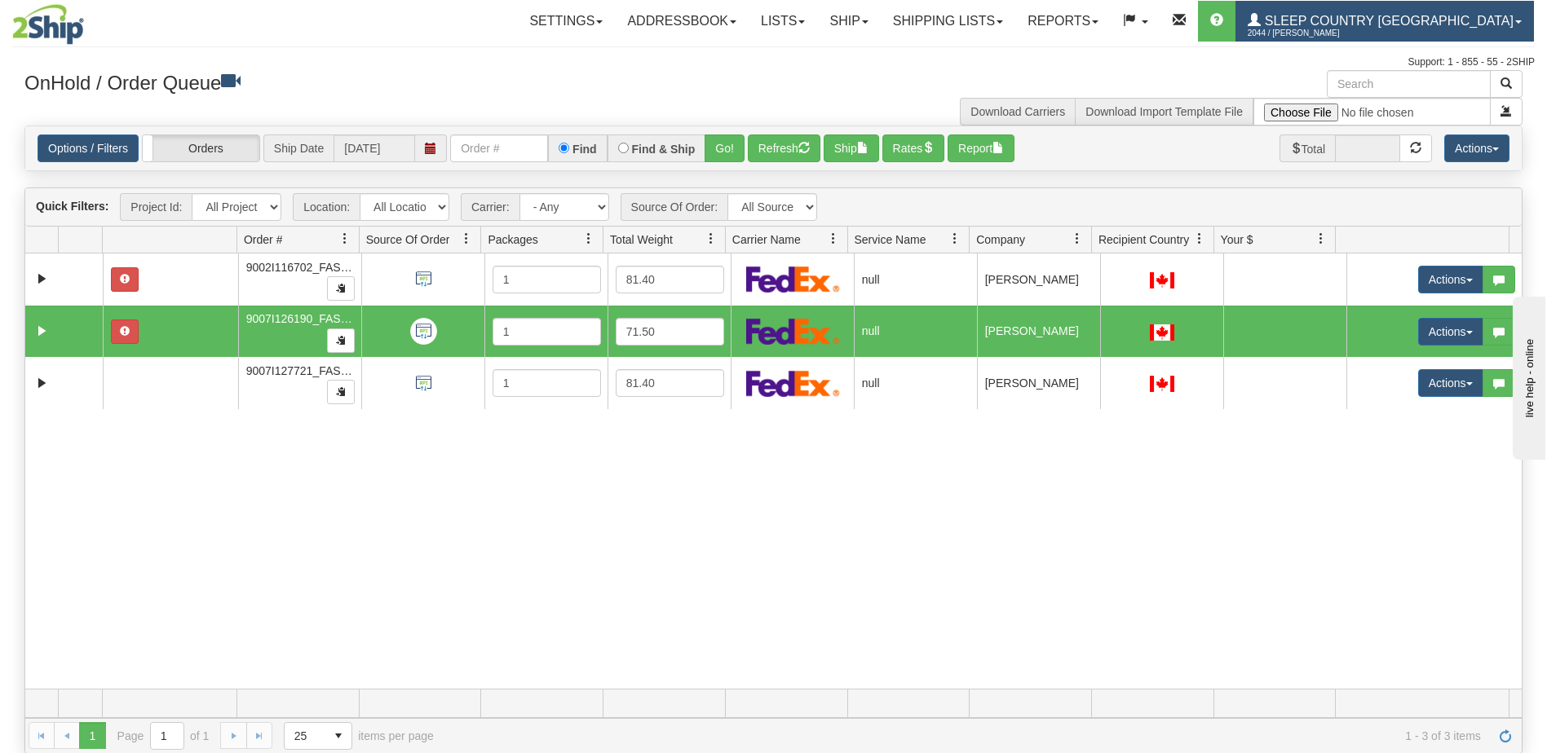
click at [1520, 24] on link "Sleep Country [GEOGRAPHIC_DATA] 2044 / [PERSON_NAME]" at bounding box center [1384, 21] width 298 height 41
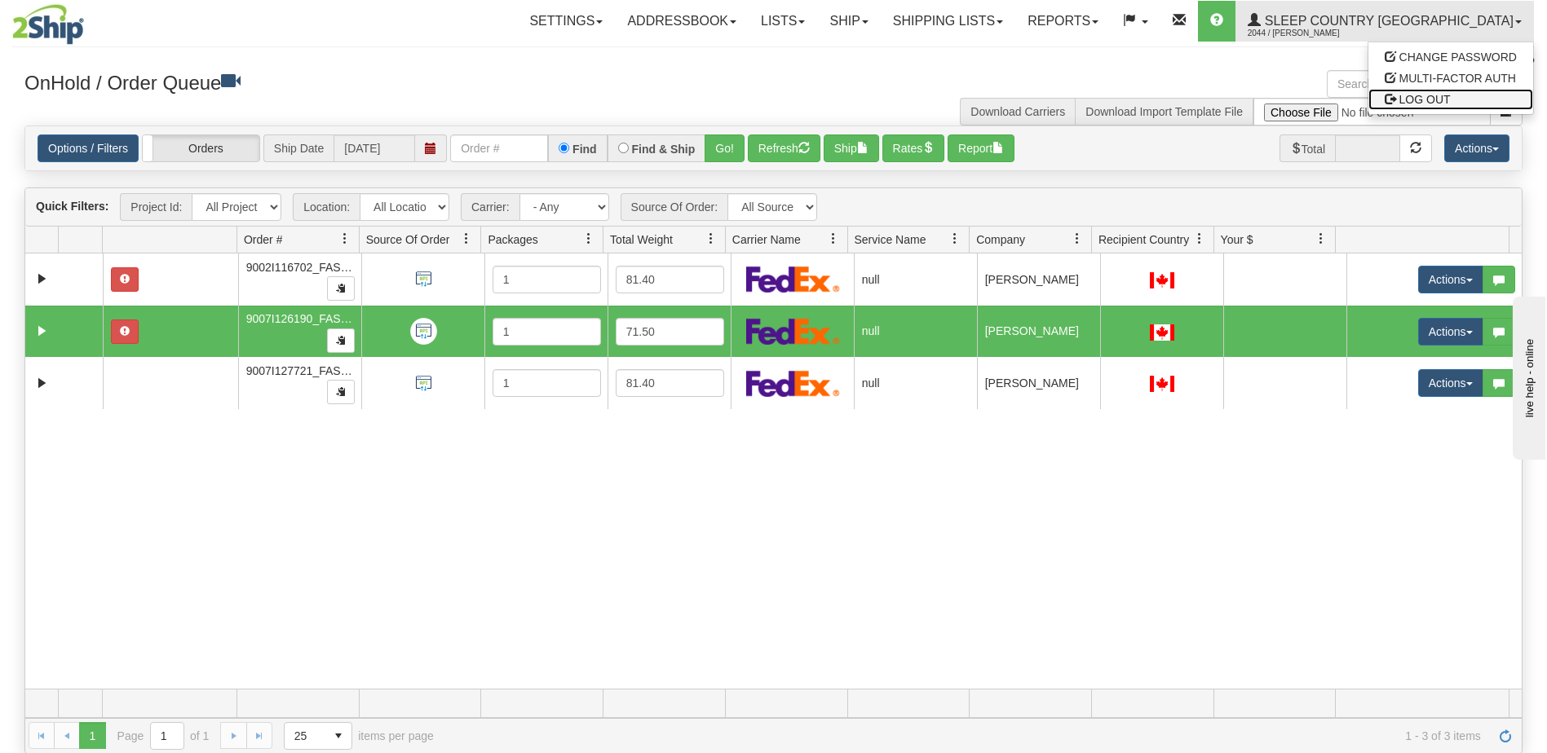
click at [1441, 93] on span "LOG OUT" at bounding box center [1424, 99] width 51 height 13
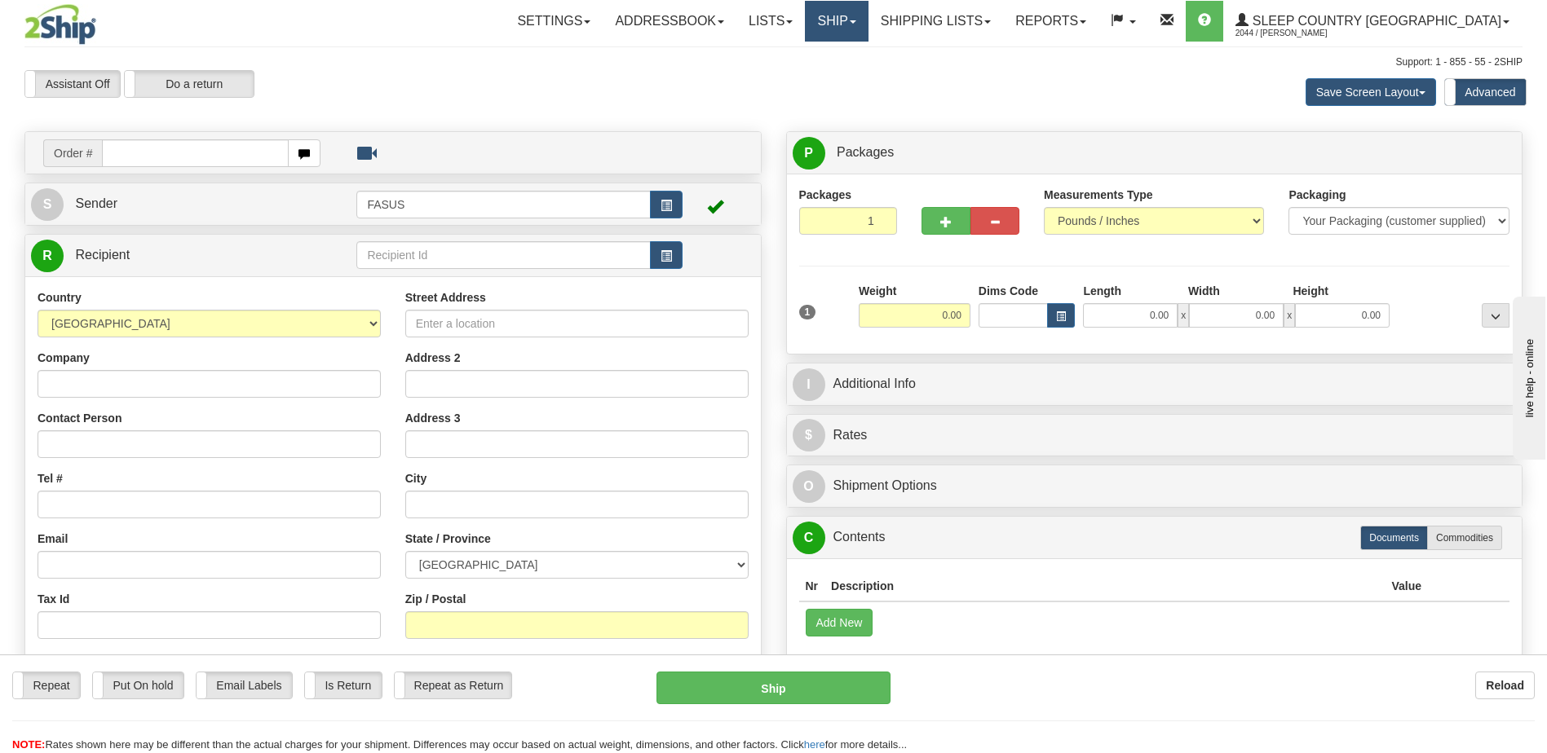
click at [867, 24] on link "Ship" at bounding box center [836, 21] width 63 height 41
drag, startPoint x: 930, startPoint y: 86, endPoint x: 1031, endPoint y: 99, distance: 102.0
click at [867, 85] on link "OnHold / Order Queue" at bounding box center [794, 78] width 148 height 21
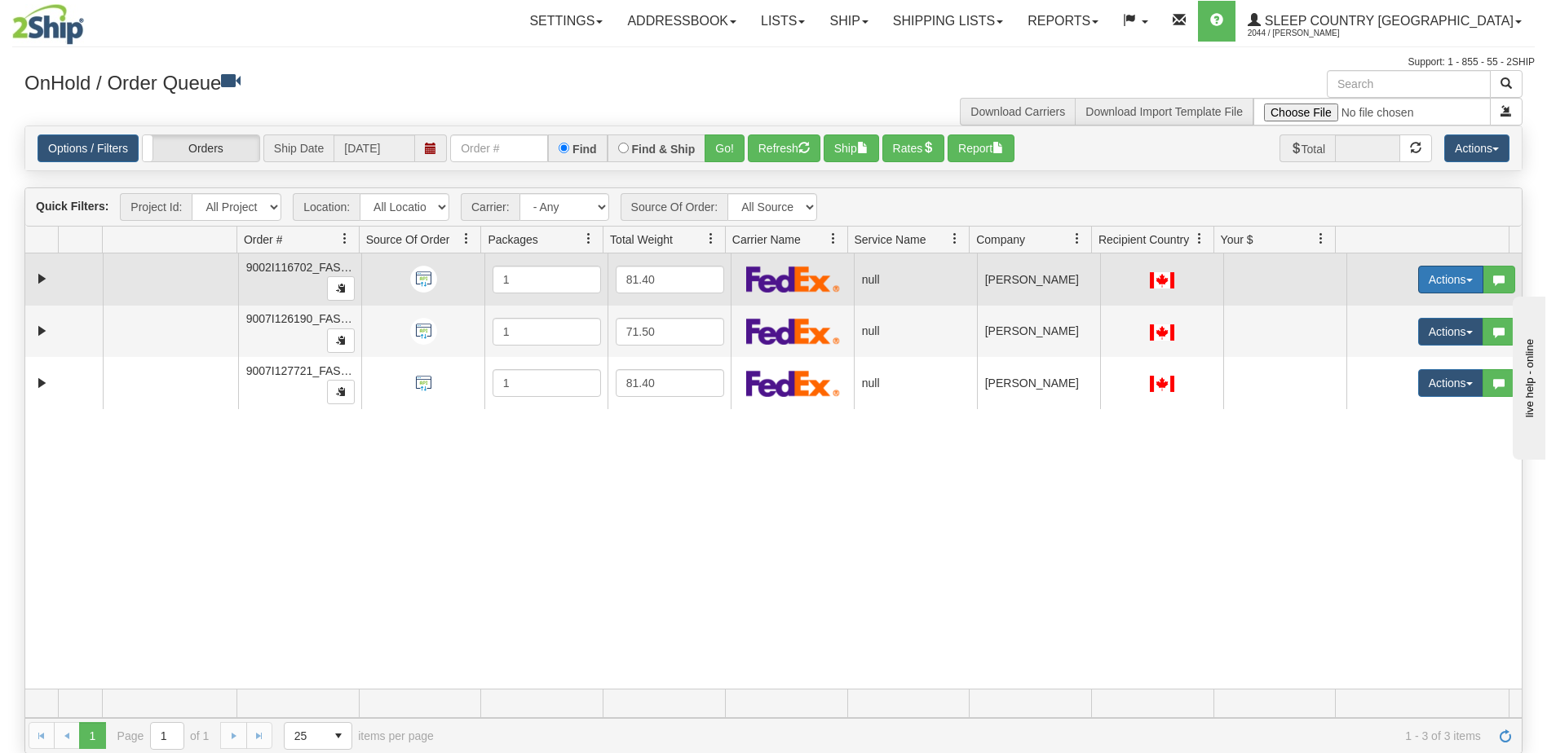
click at [1436, 279] on button "Actions" at bounding box center [1450, 280] width 65 height 28
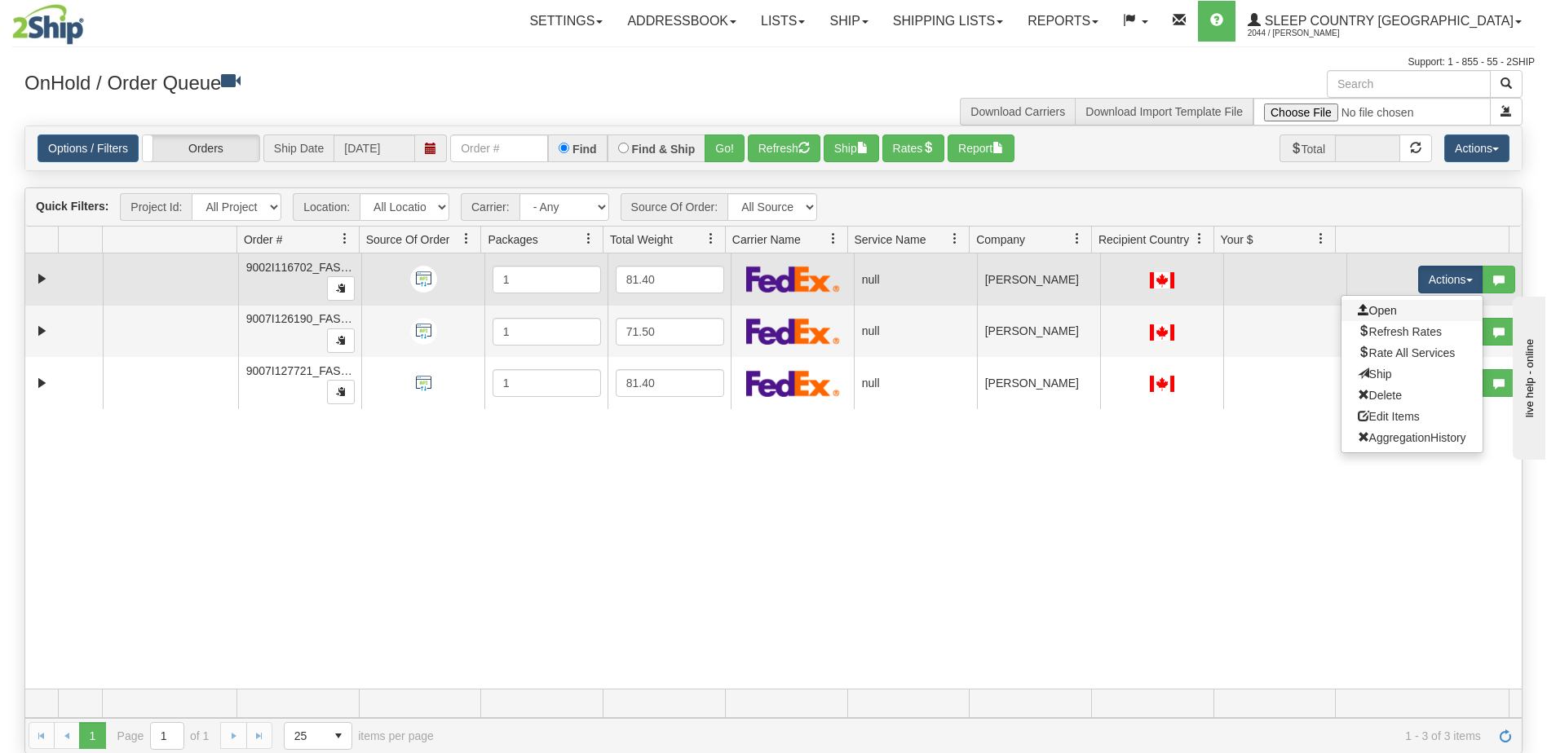
click at [1401, 308] on link "Open" at bounding box center [1411, 310] width 141 height 21
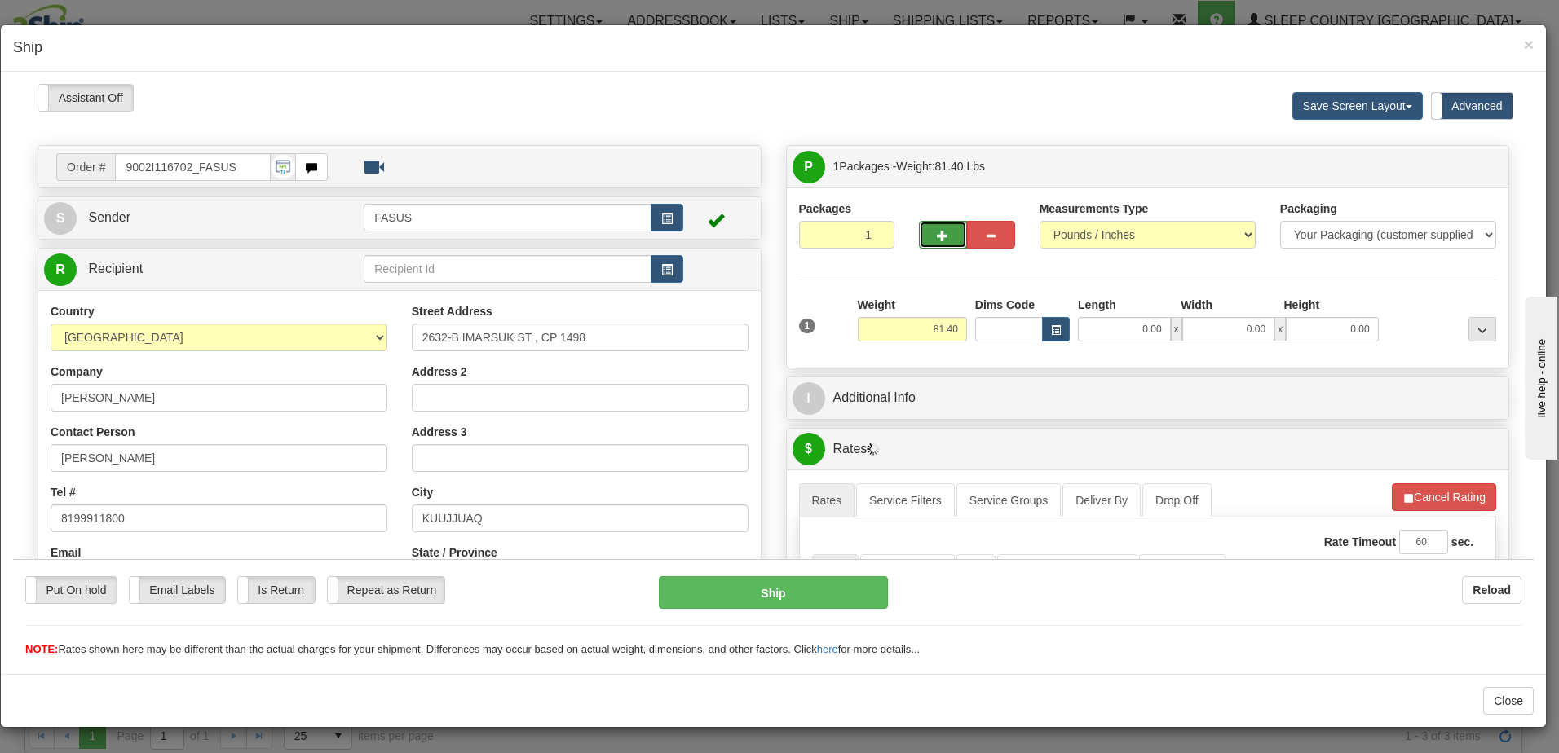
click at [937, 236] on span "button" at bounding box center [942, 235] width 11 height 11
type input "2"
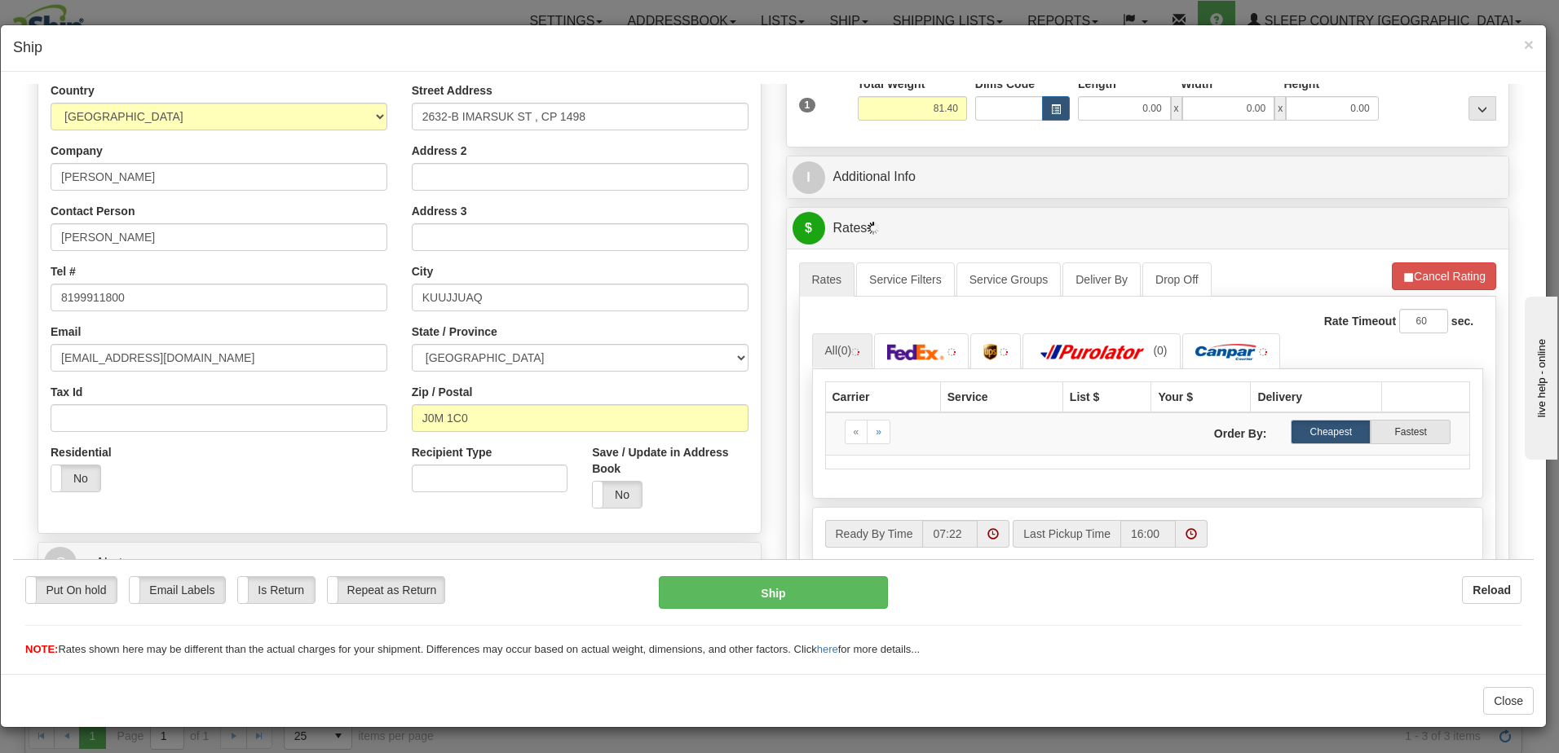
scroll to position [245, 0]
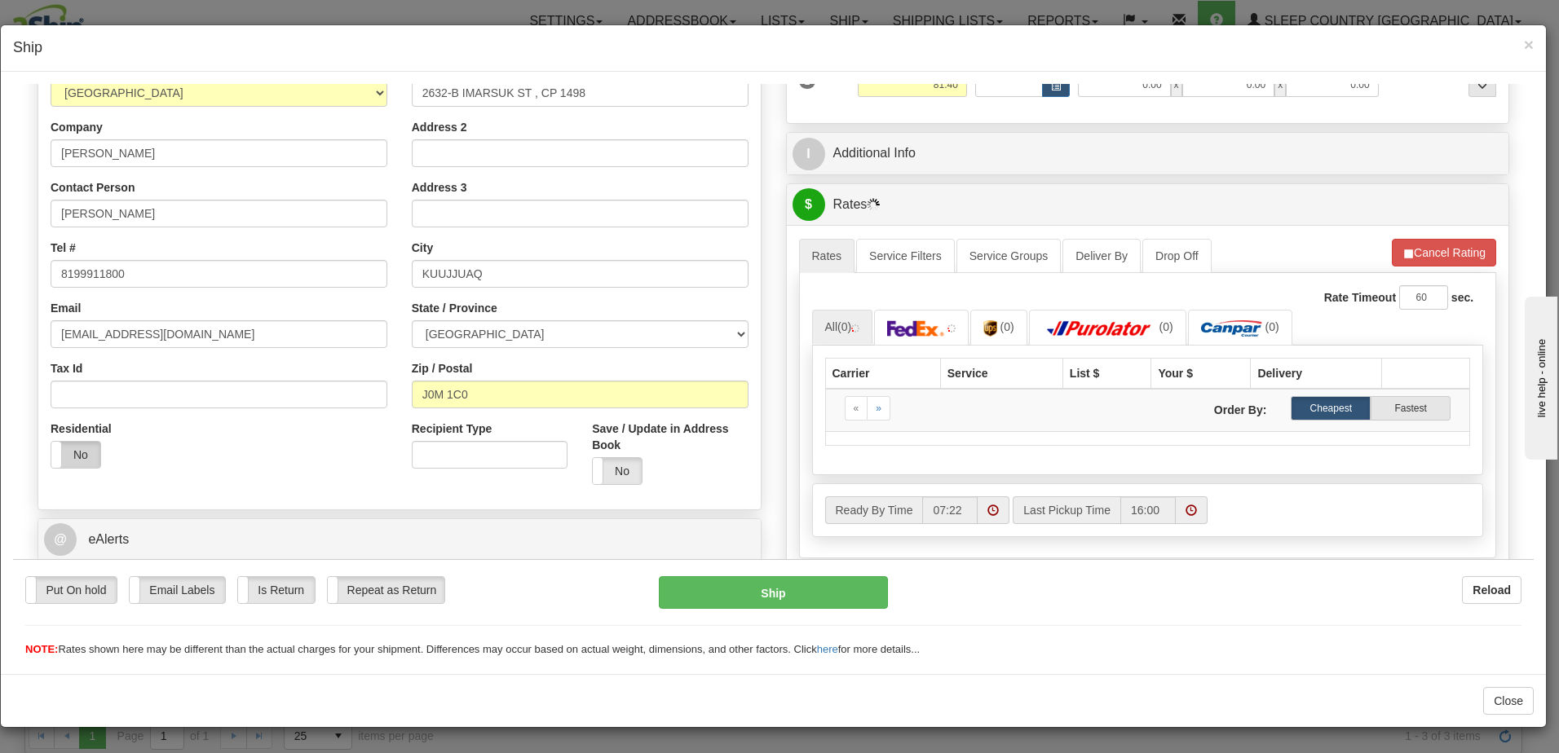
click at [89, 455] on label "No" at bounding box center [75, 454] width 49 height 26
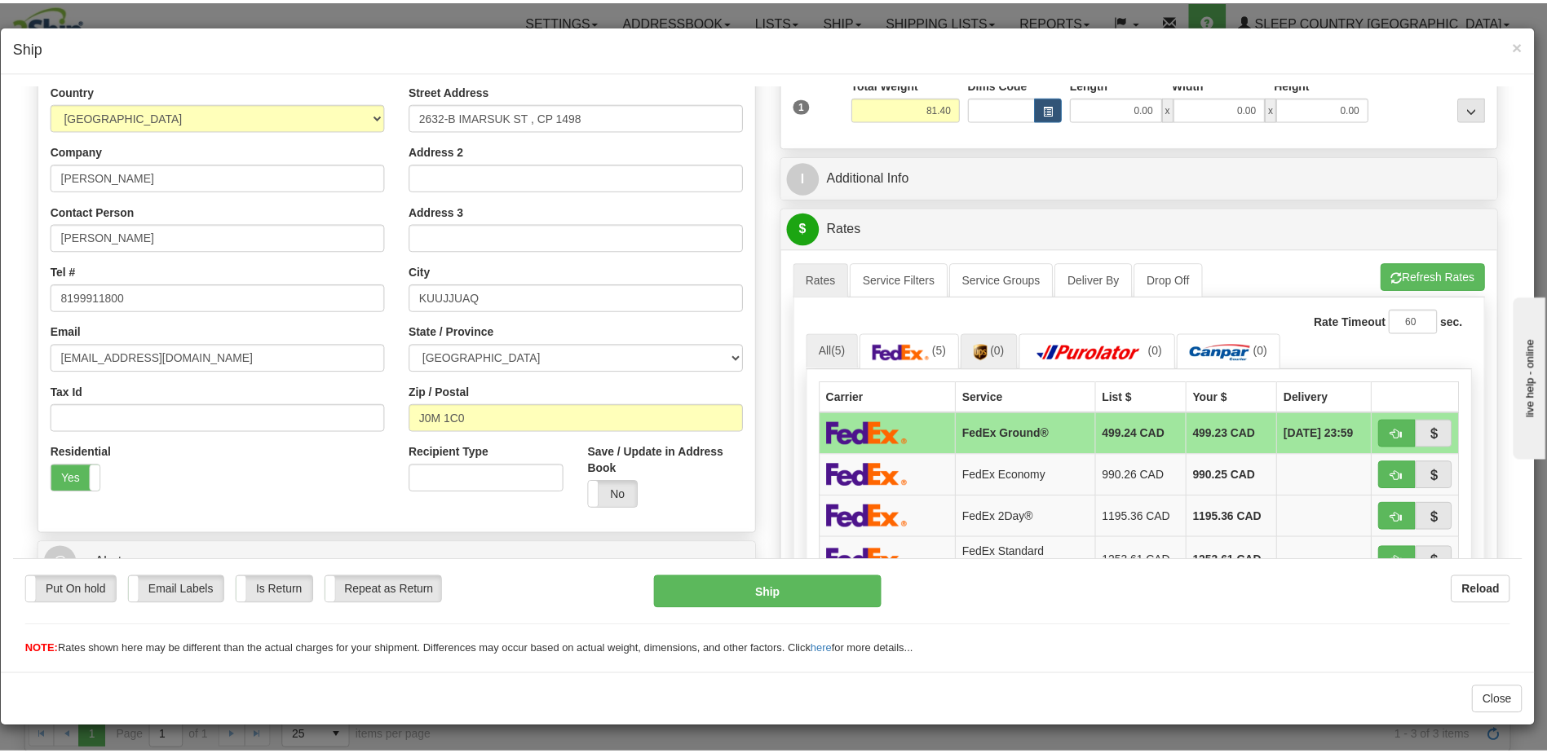
scroll to position [0, 0]
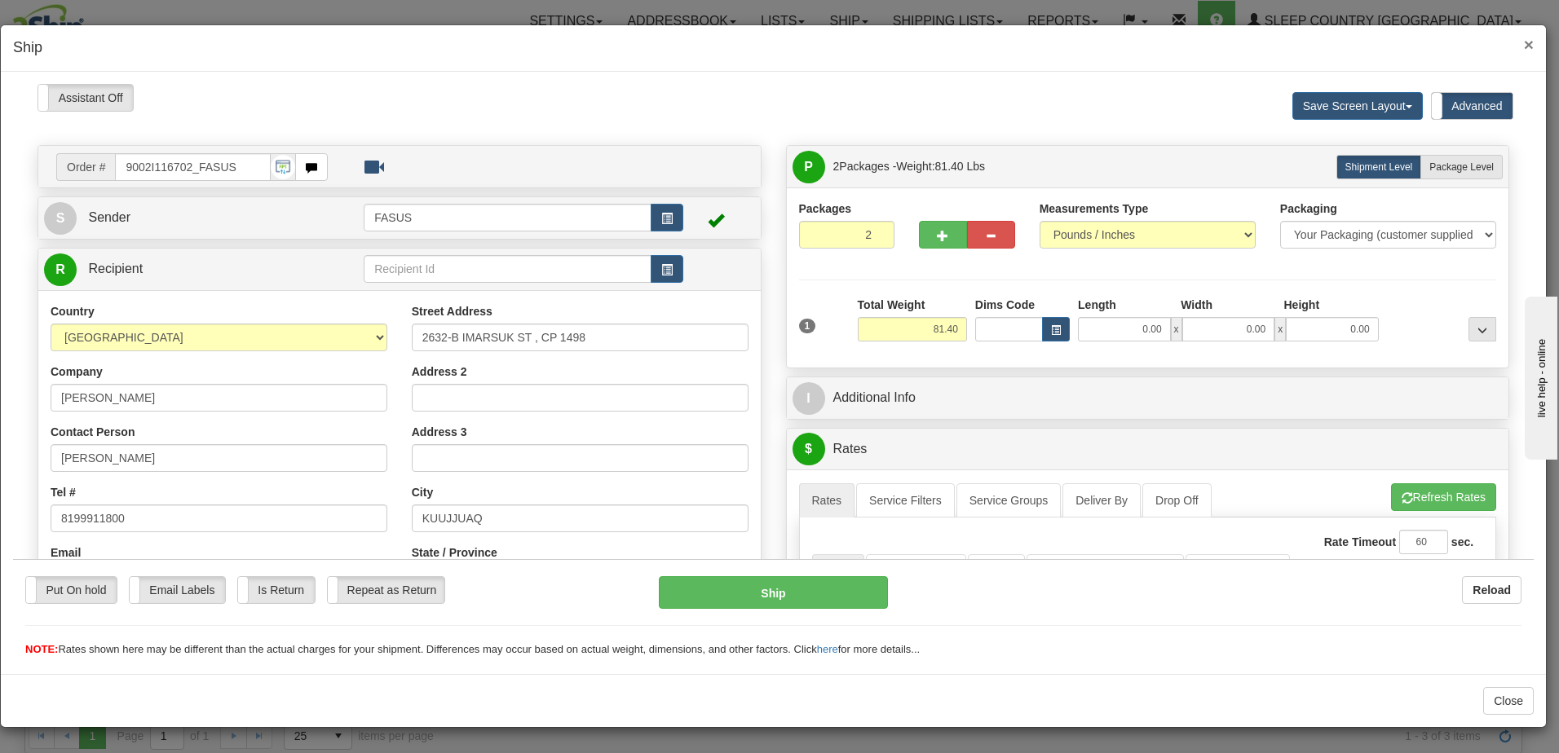
click at [1528, 44] on span "×" at bounding box center [1529, 44] width 10 height 19
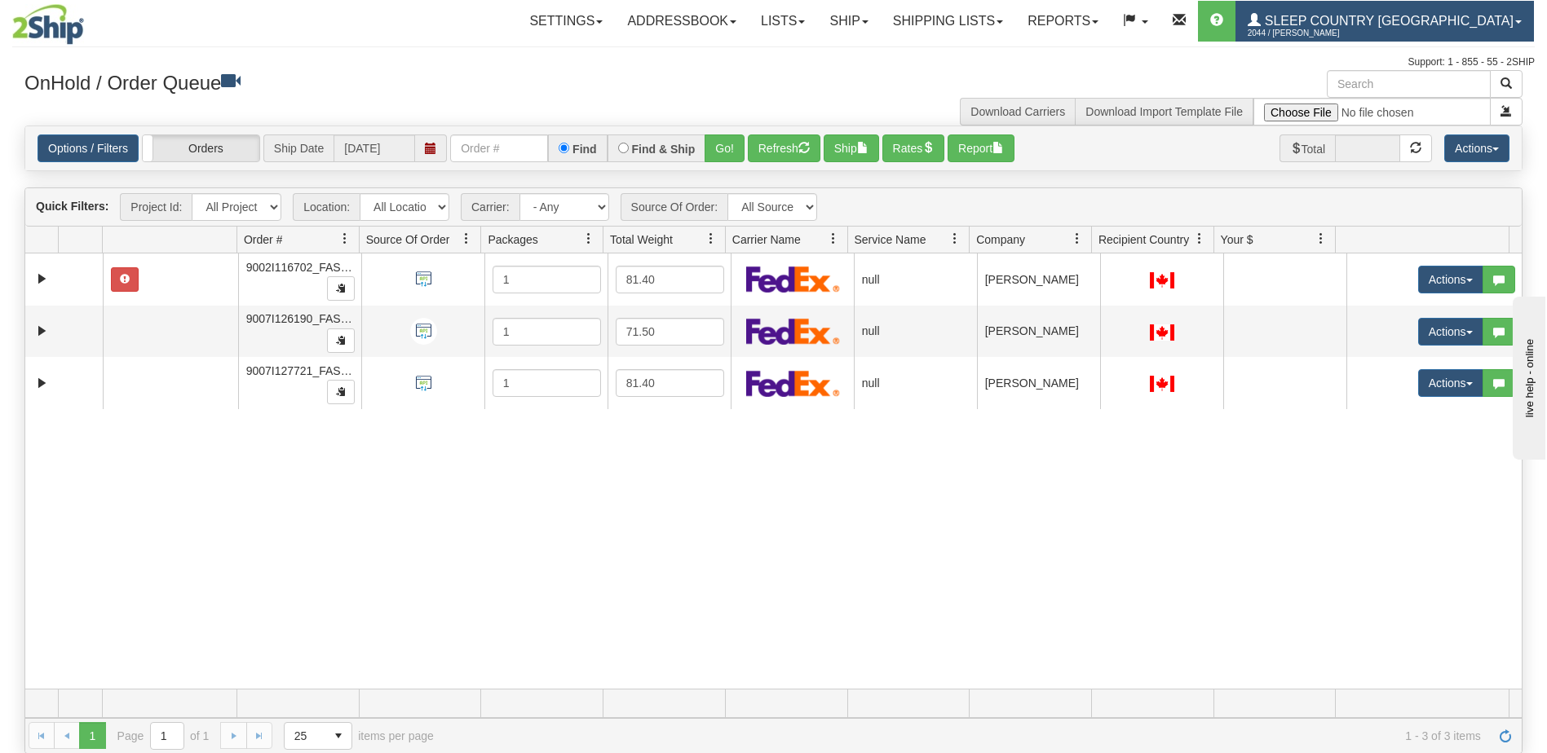
click at [1492, 17] on span "Sleep Country [GEOGRAPHIC_DATA]" at bounding box center [1386, 21] width 253 height 14
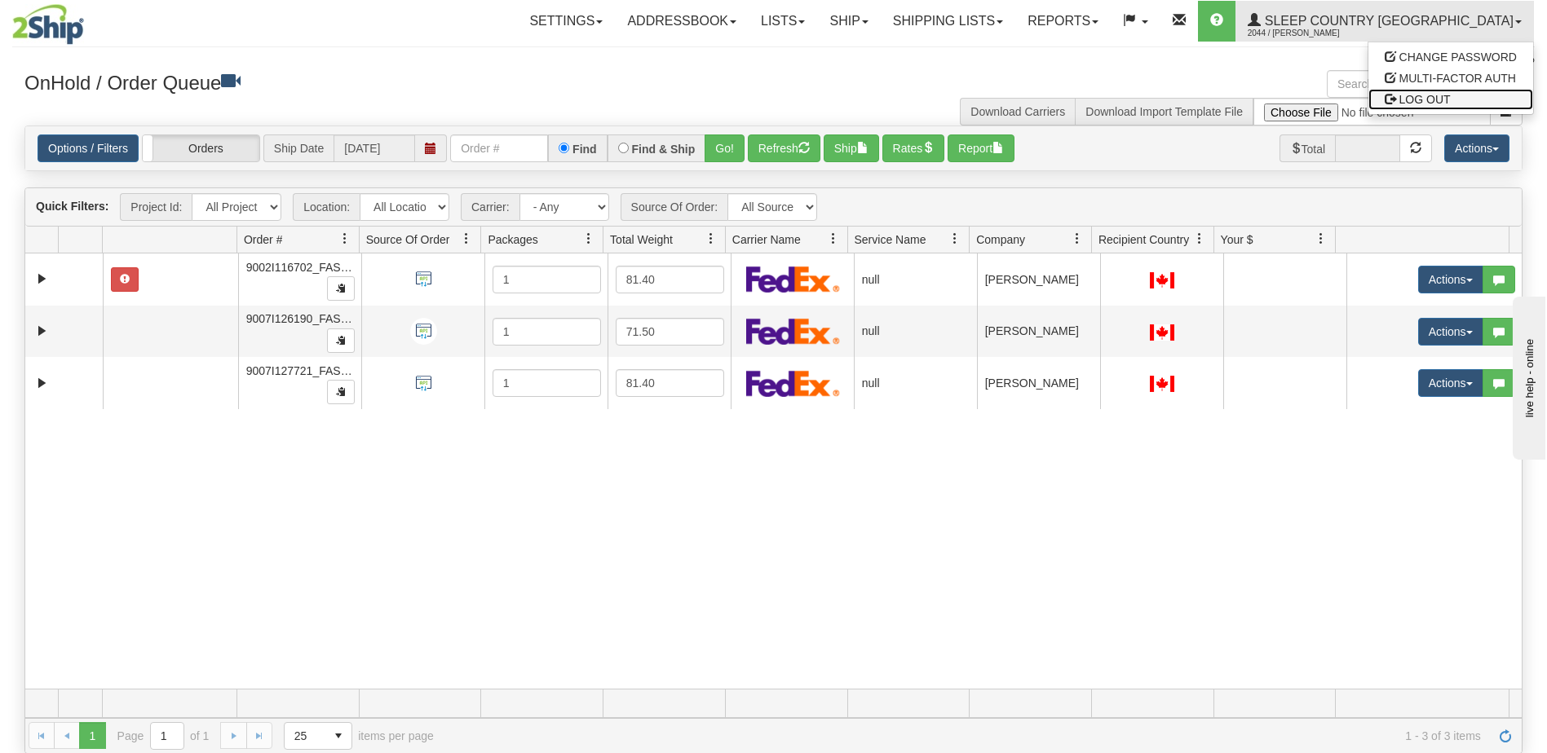
click at [1483, 105] on link "LOG OUT" at bounding box center [1450, 99] width 165 height 21
